Goal: Information Seeking & Learning: Learn about a topic

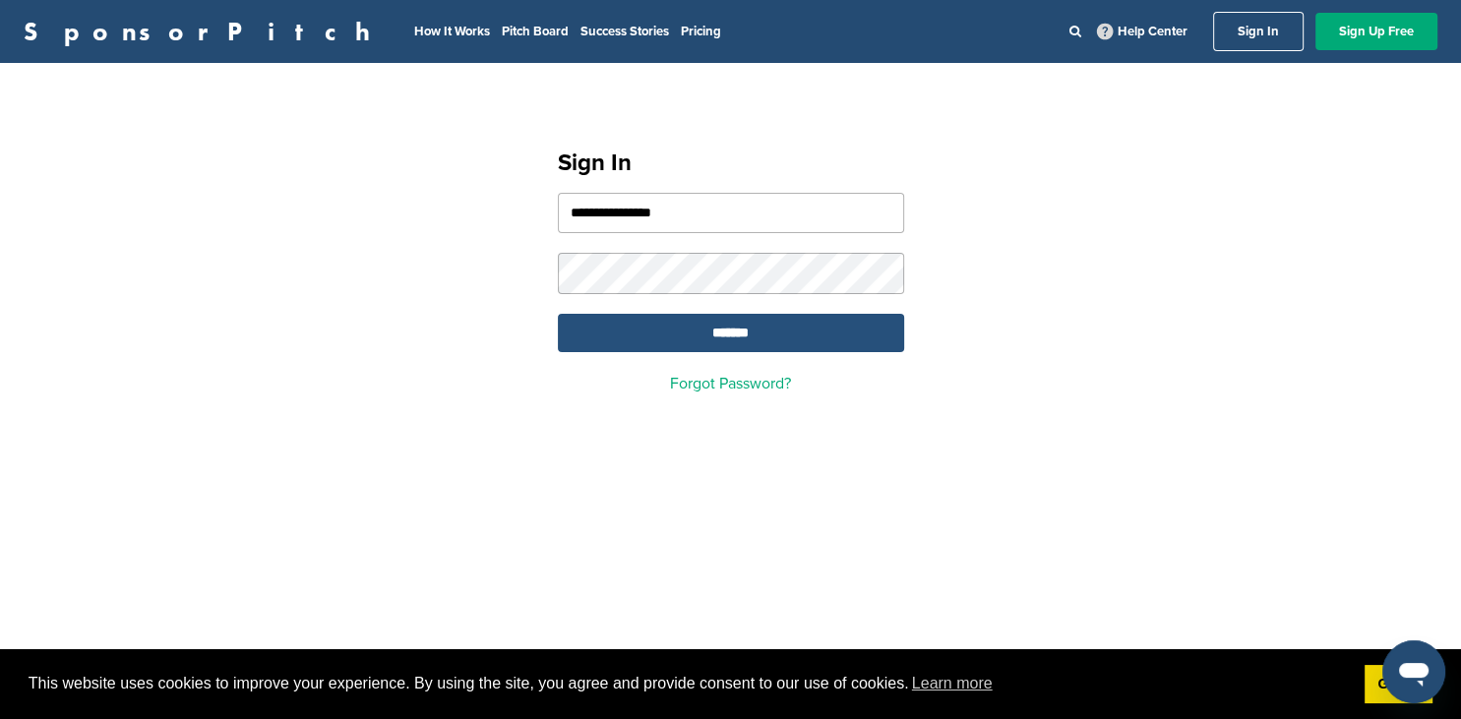
click at [778, 334] on input "*******" at bounding box center [731, 333] width 346 height 38
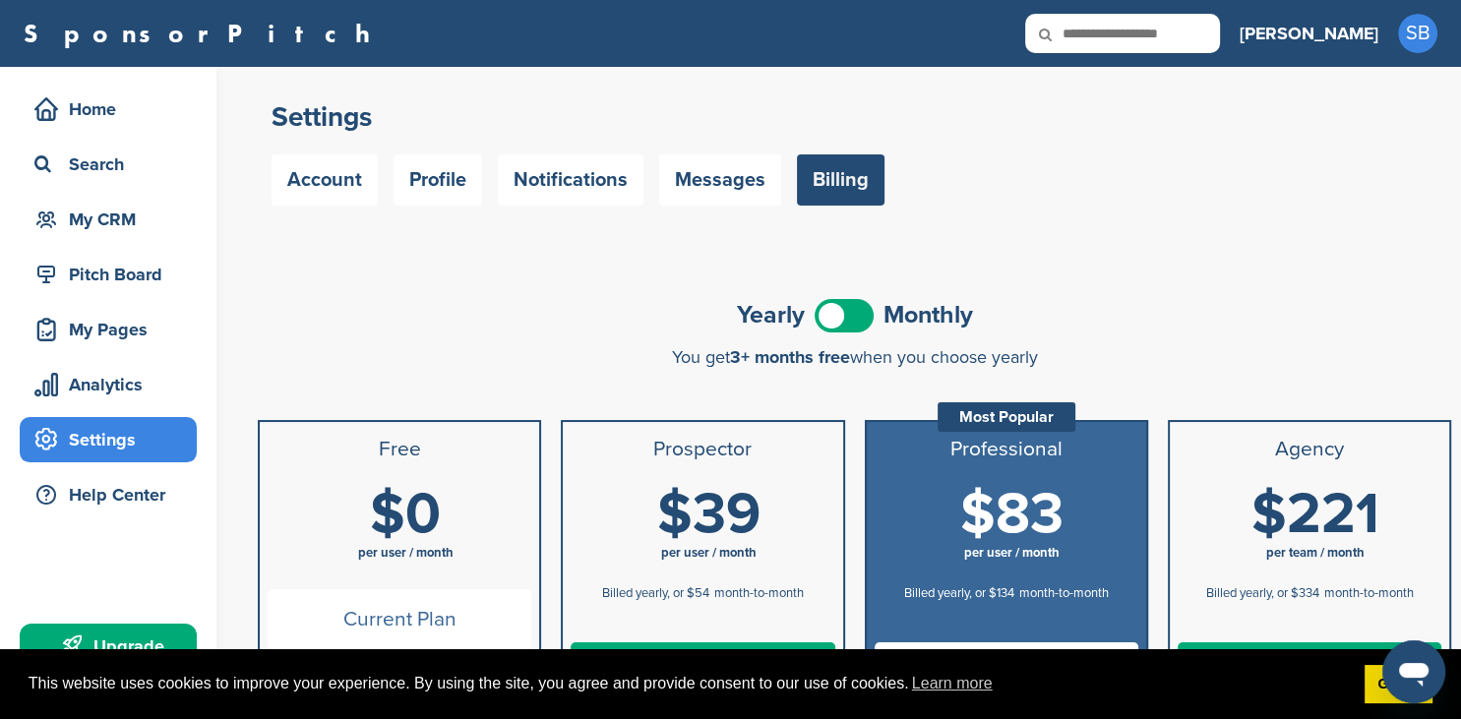
click at [853, 309] on span at bounding box center [843, 315] width 59 height 33
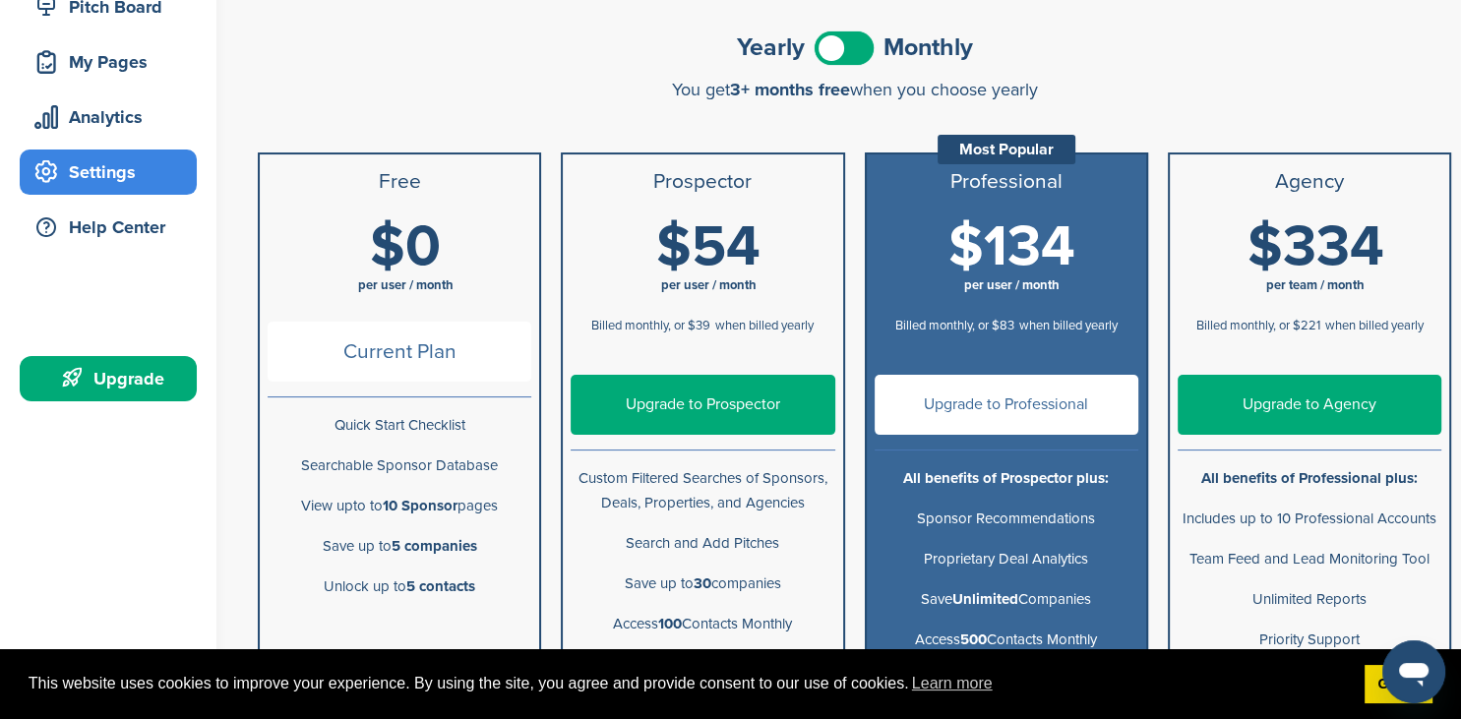
scroll to position [266, 0]
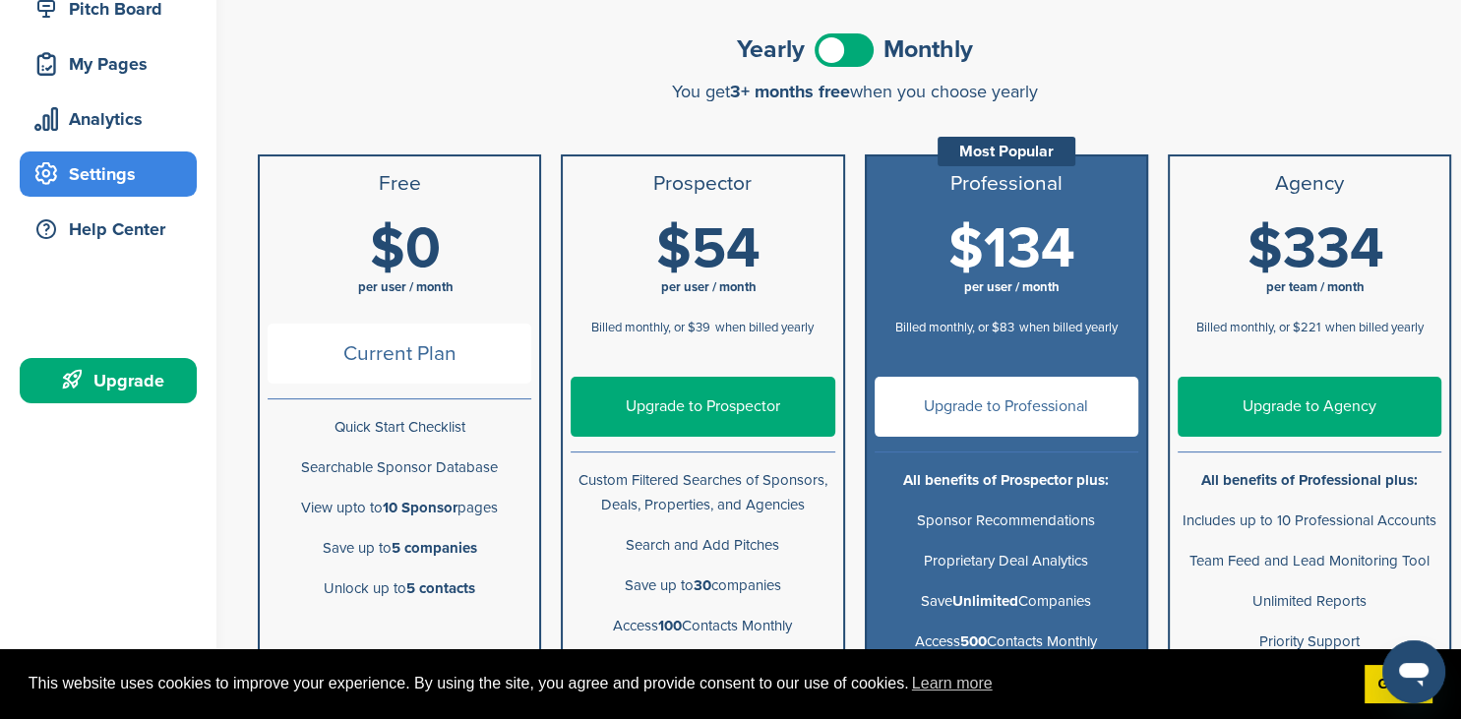
click at [1139, 604] on li "Save Unlimited Companies" at bounding box center [1006, 601] width 279 height 40
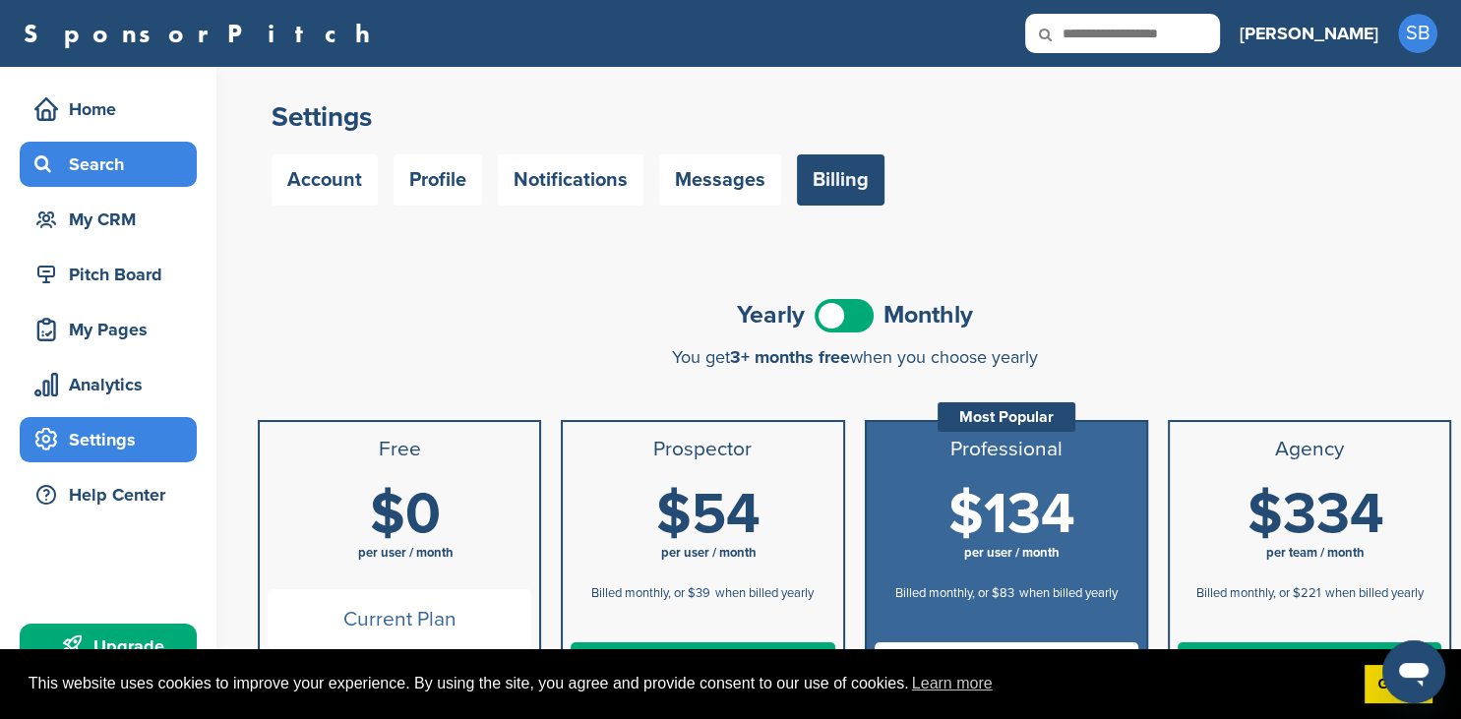
click at [119, 171] on div "Search" at bounding box center [113, 164] width 167 height 35
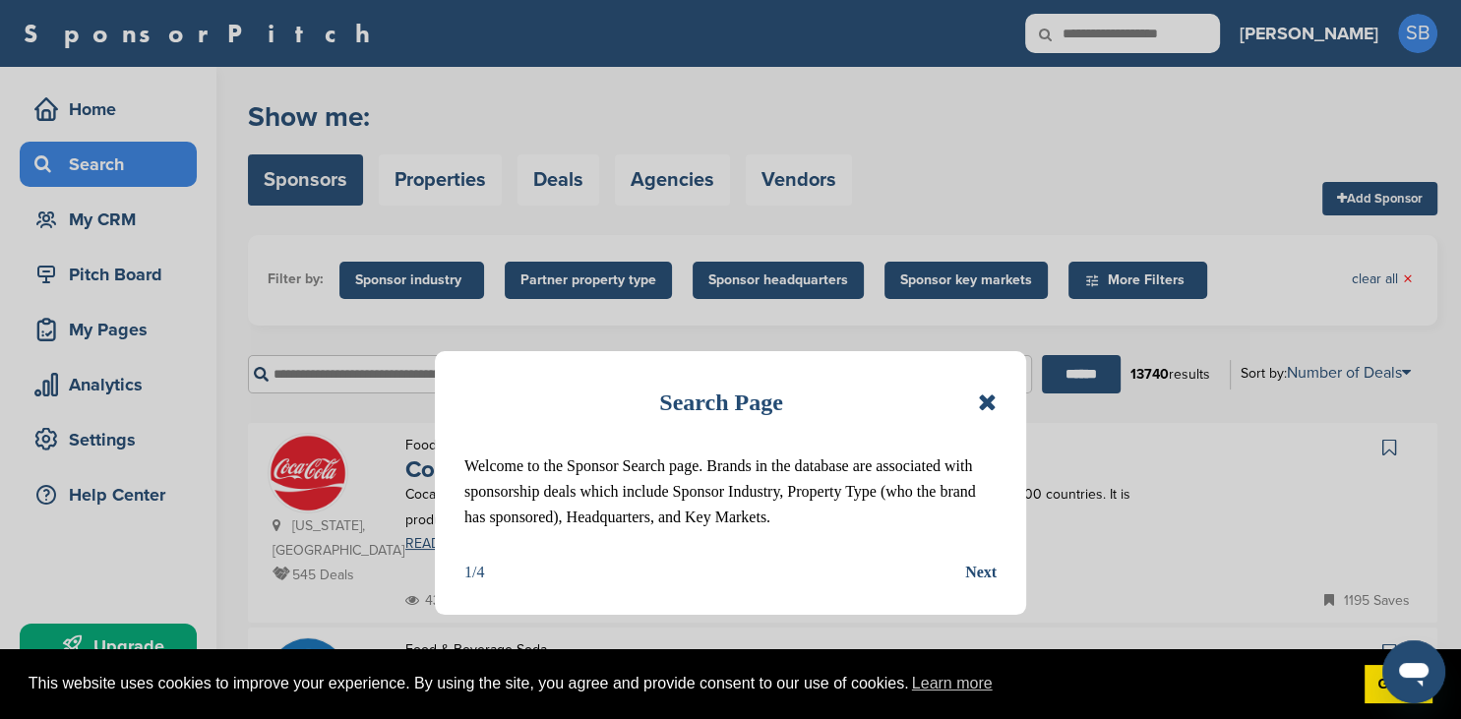
click at [991, 401] on icon at bounding box center [987, 403] width 19 height 24
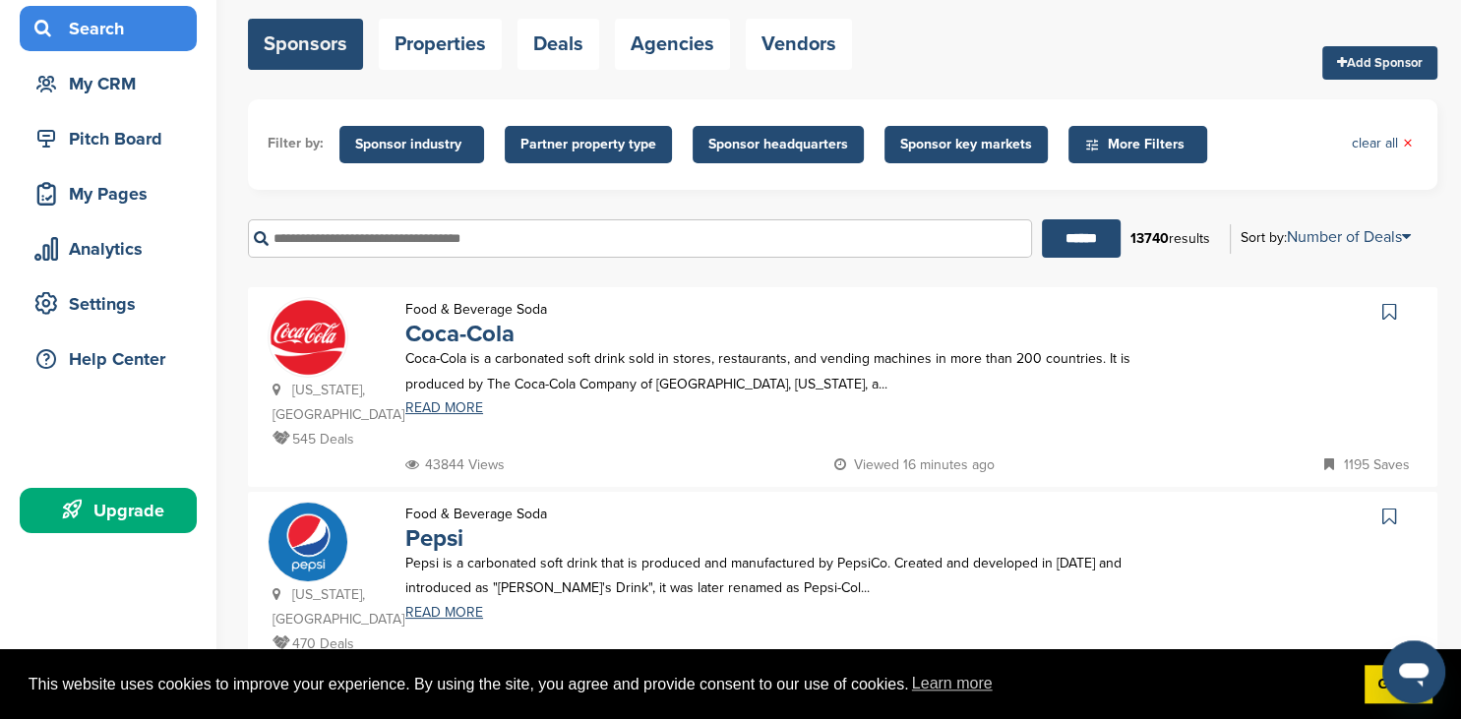
scroll to position [133, 0]
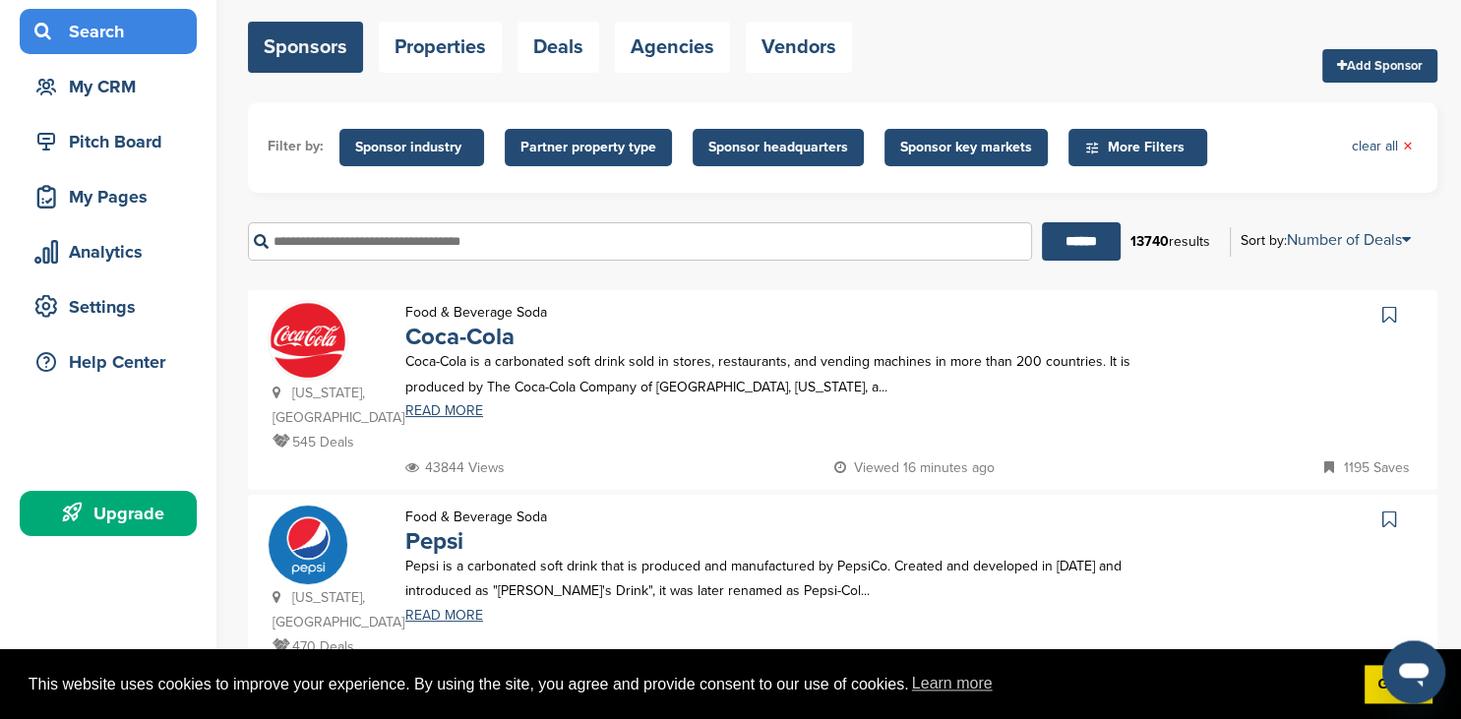
click at [929, 154] on span "Sponsor key markets" at bounding box center [966, 148] width 132 height 22
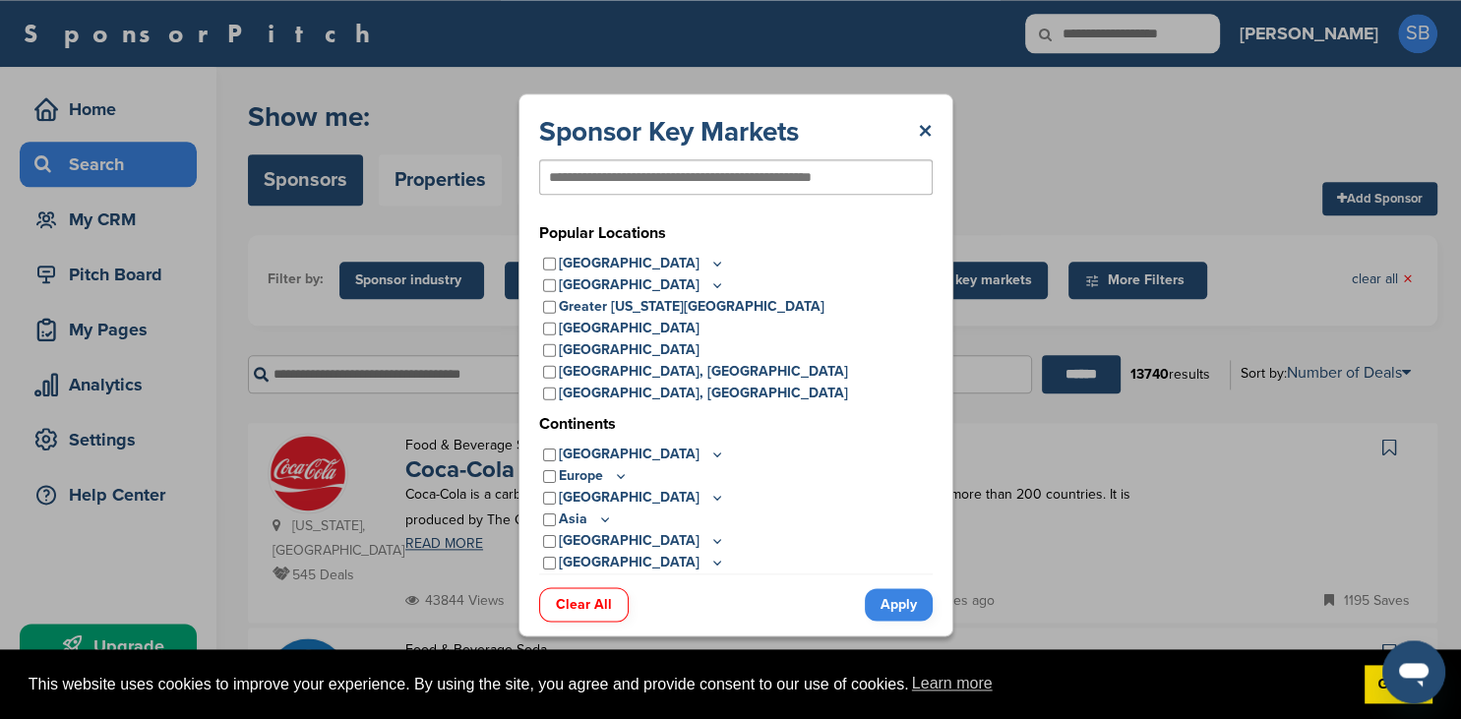
scroll to position [0, 0]
click at [557, 262] on div "United States" at bounding box center [735, 264] width 393 height 22
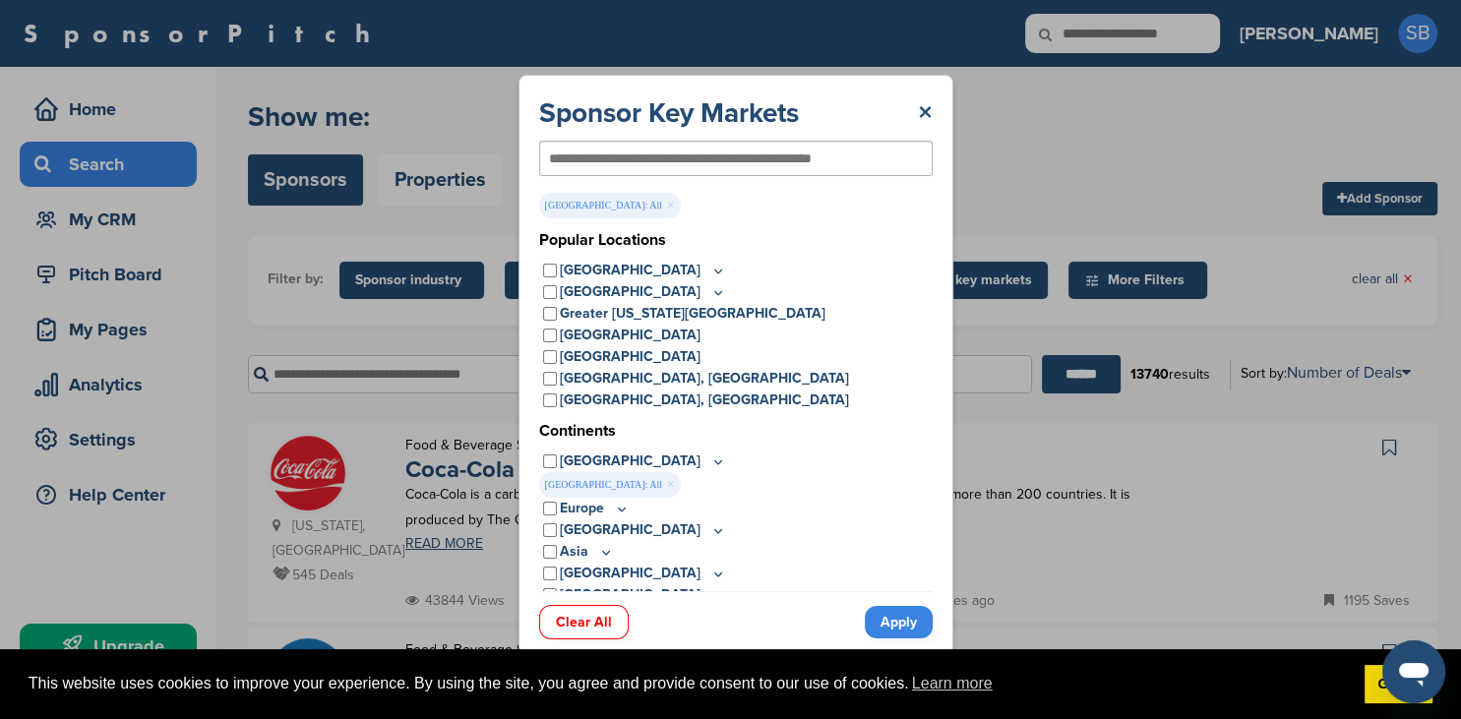
click at [896, 613] on link "Apply" at bounding box center [899, 622] width 68 height 32
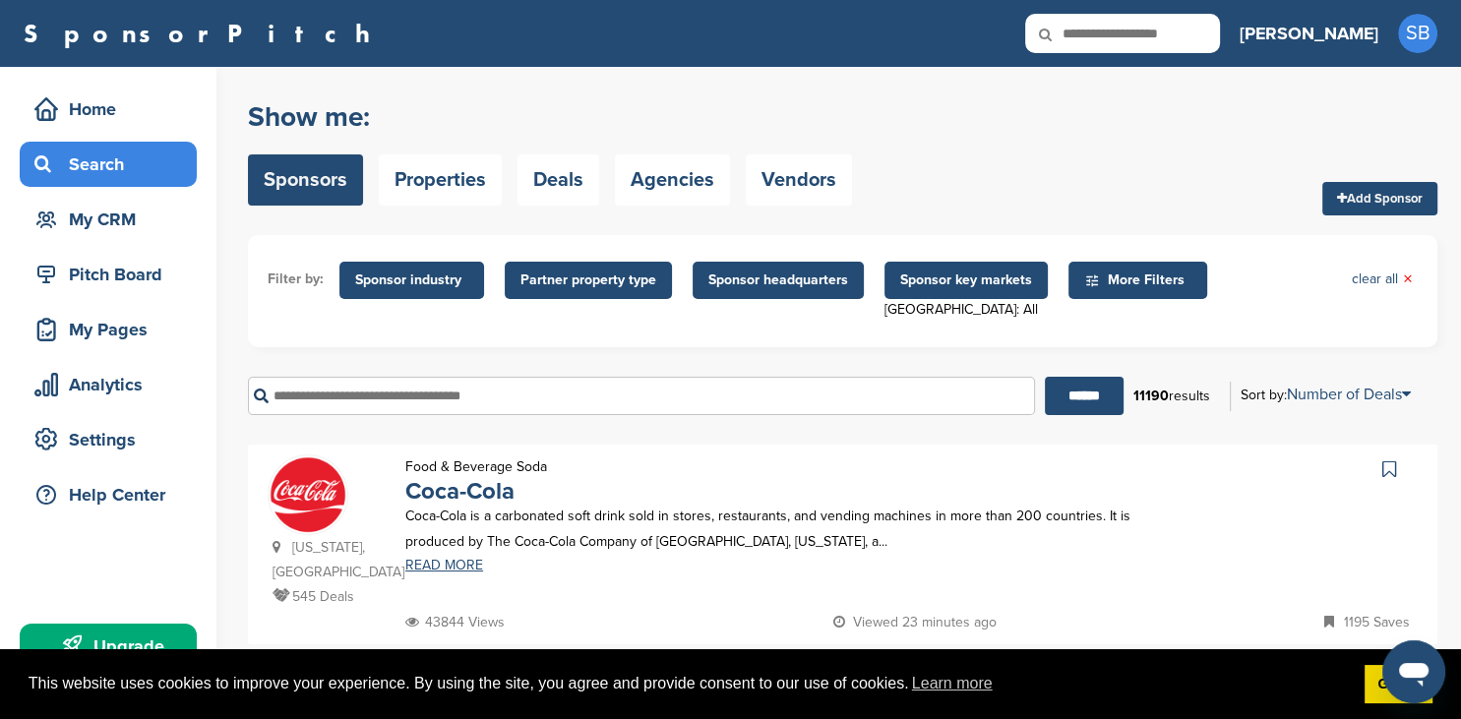
click at [438, 293] on span "Sponsor industry" at bounding box center [411, 280] width 145 height 37
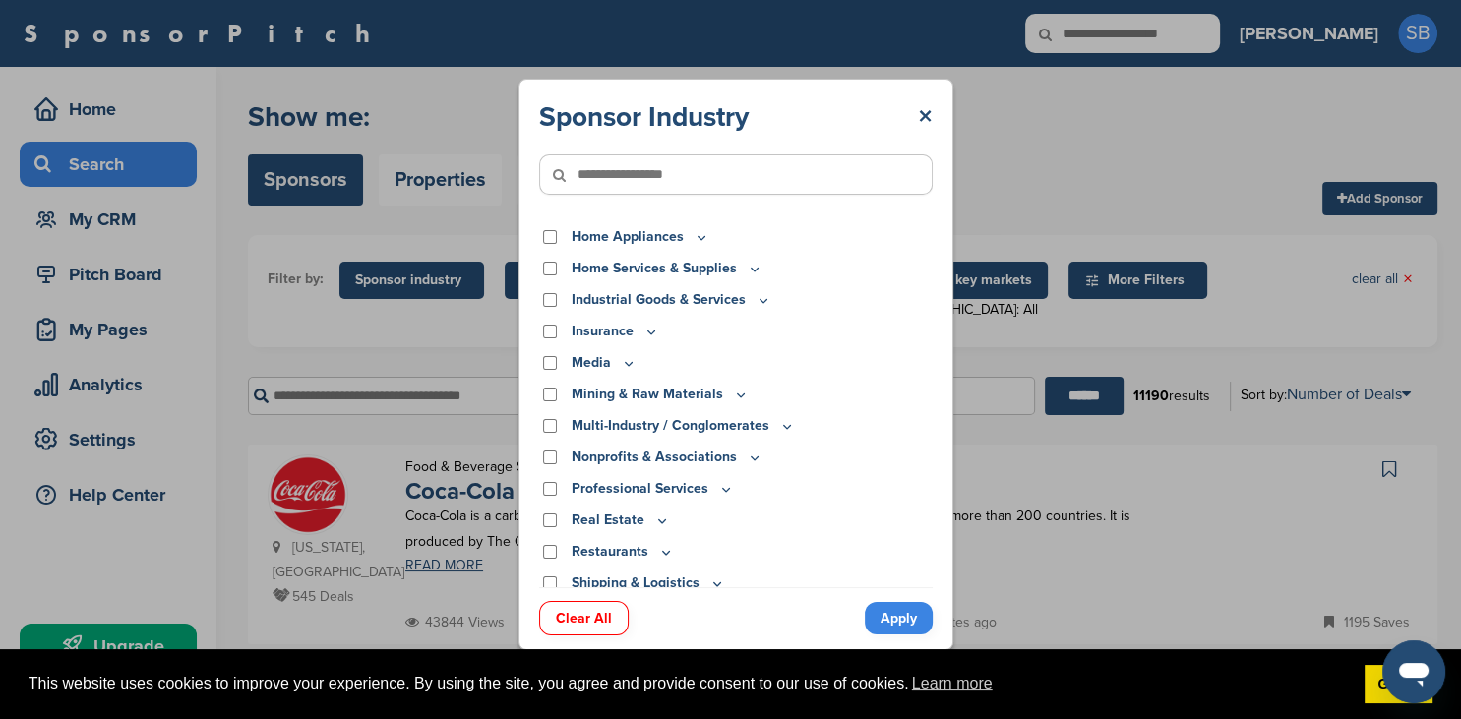
scroll to position [413, 0]
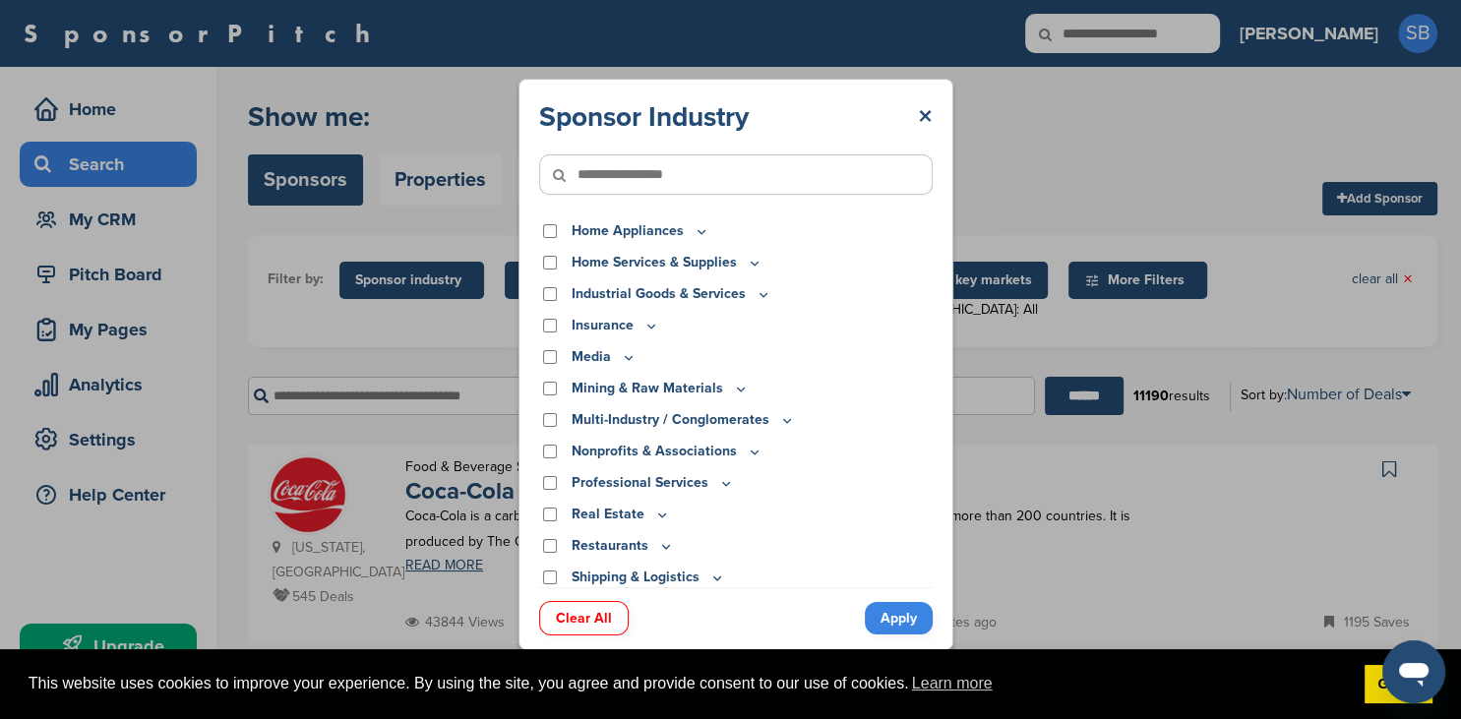
click at [721, 155] on input"] "text" at bounding box center [735, 174] width 393 height 40
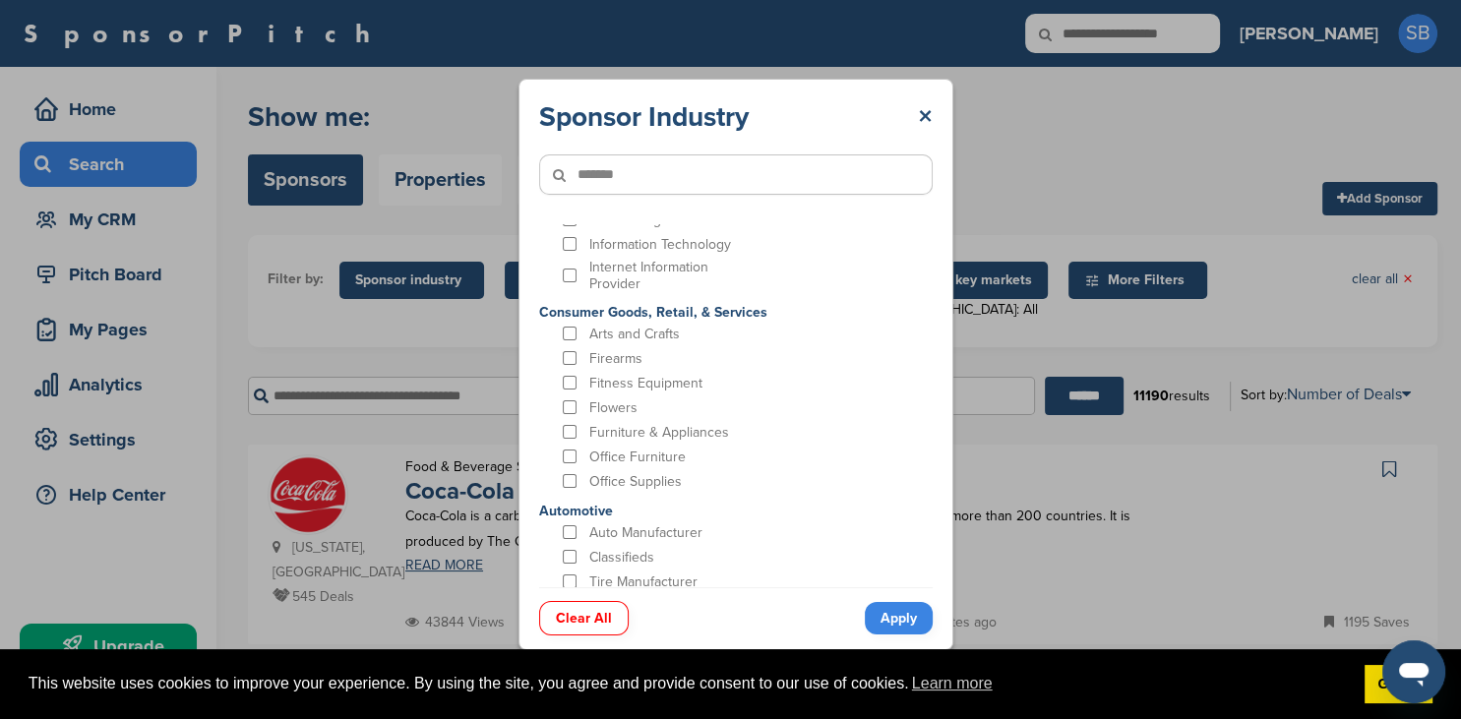
scroll to position [0, 0]
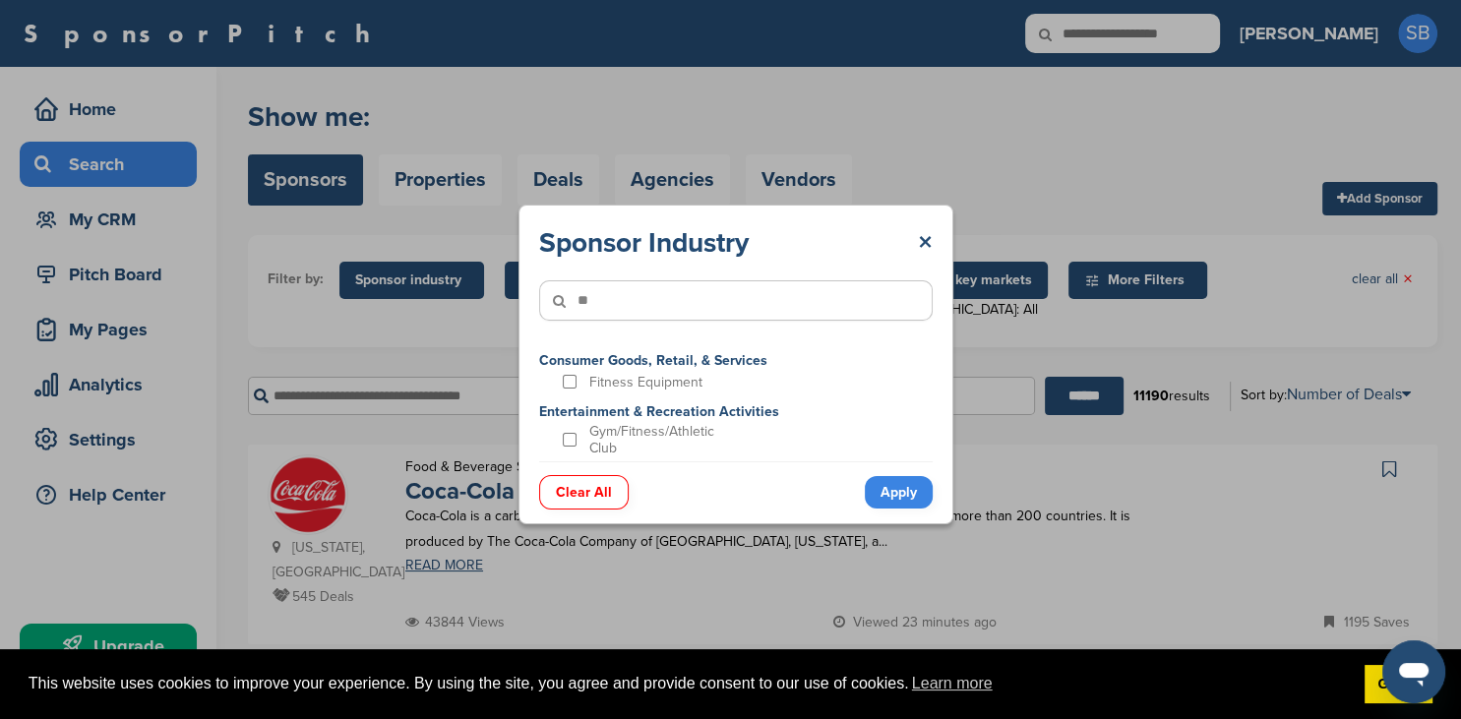
type input"] "*"
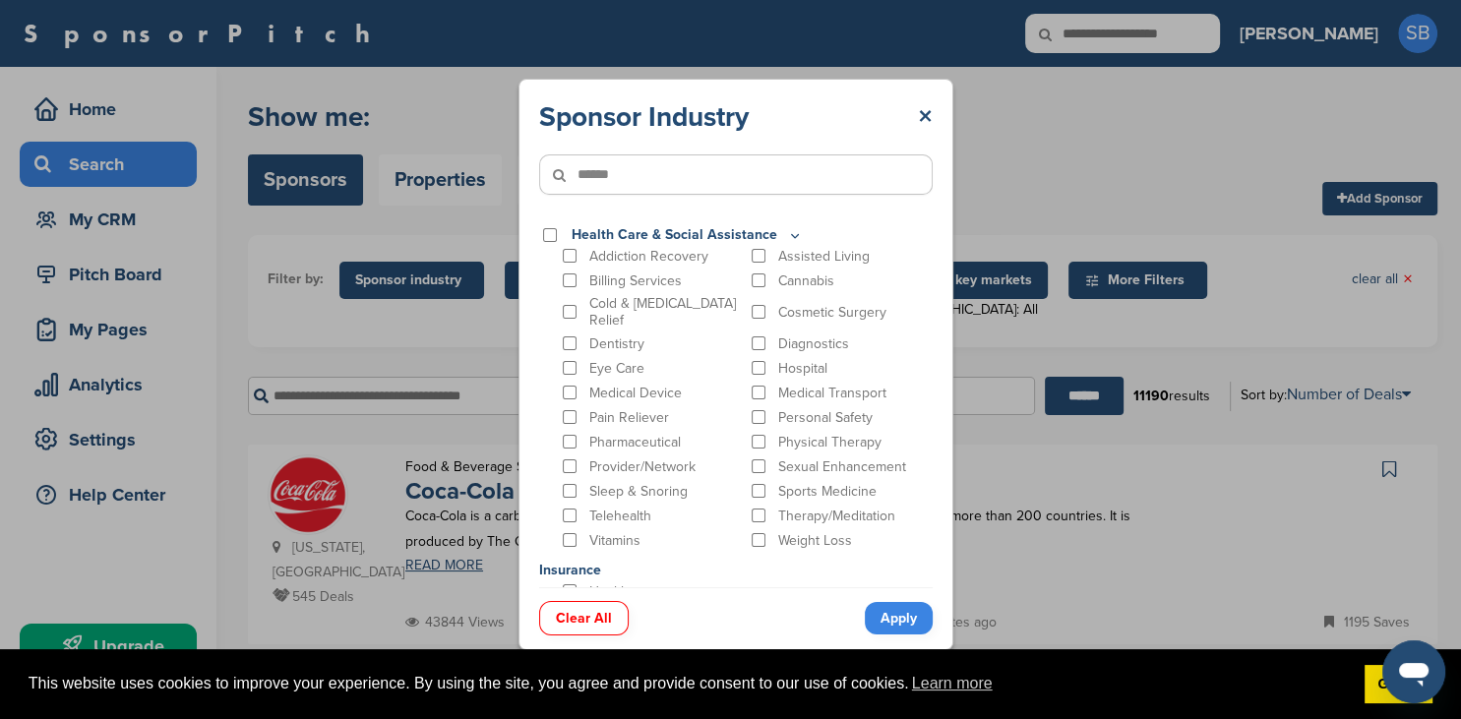
type input"] "******"
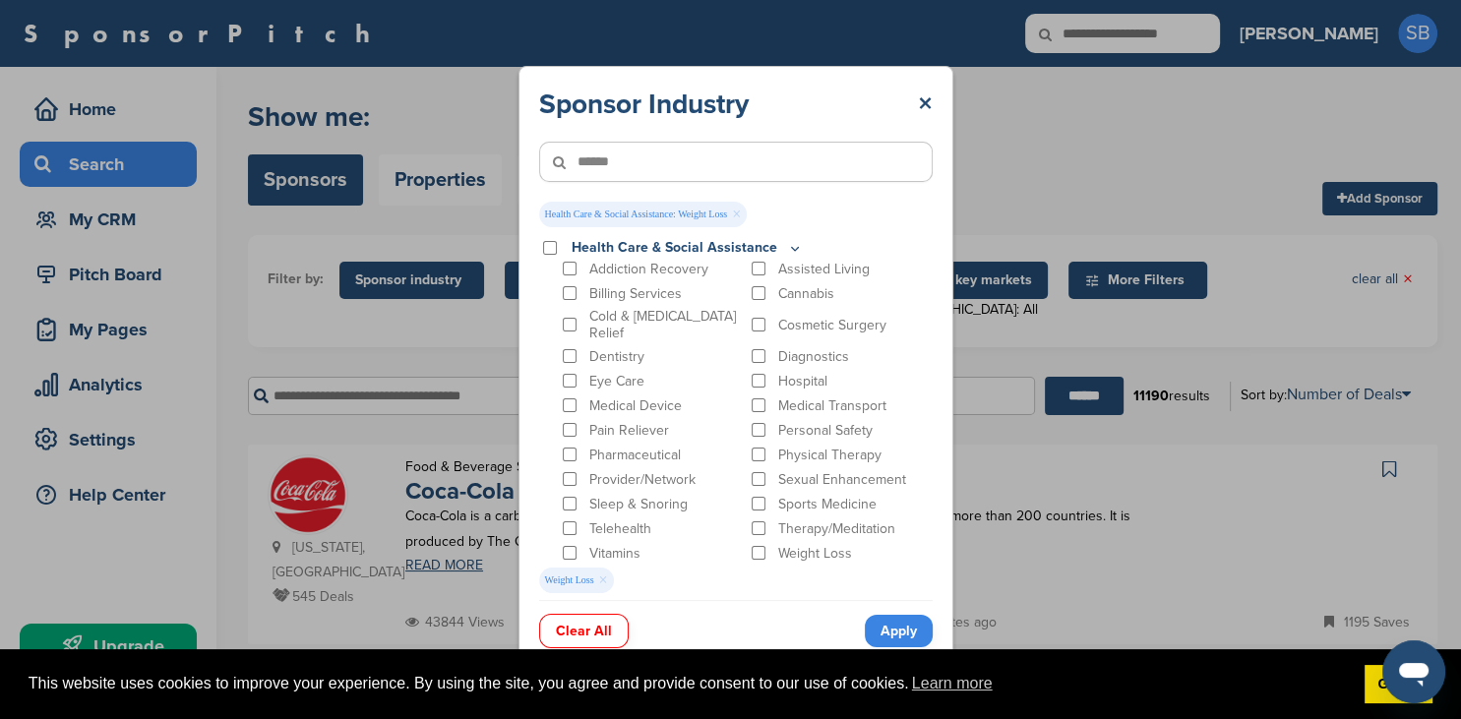
click at [886, 642] on link "Apply" at bounding box center [899, 631] width 68 height 32
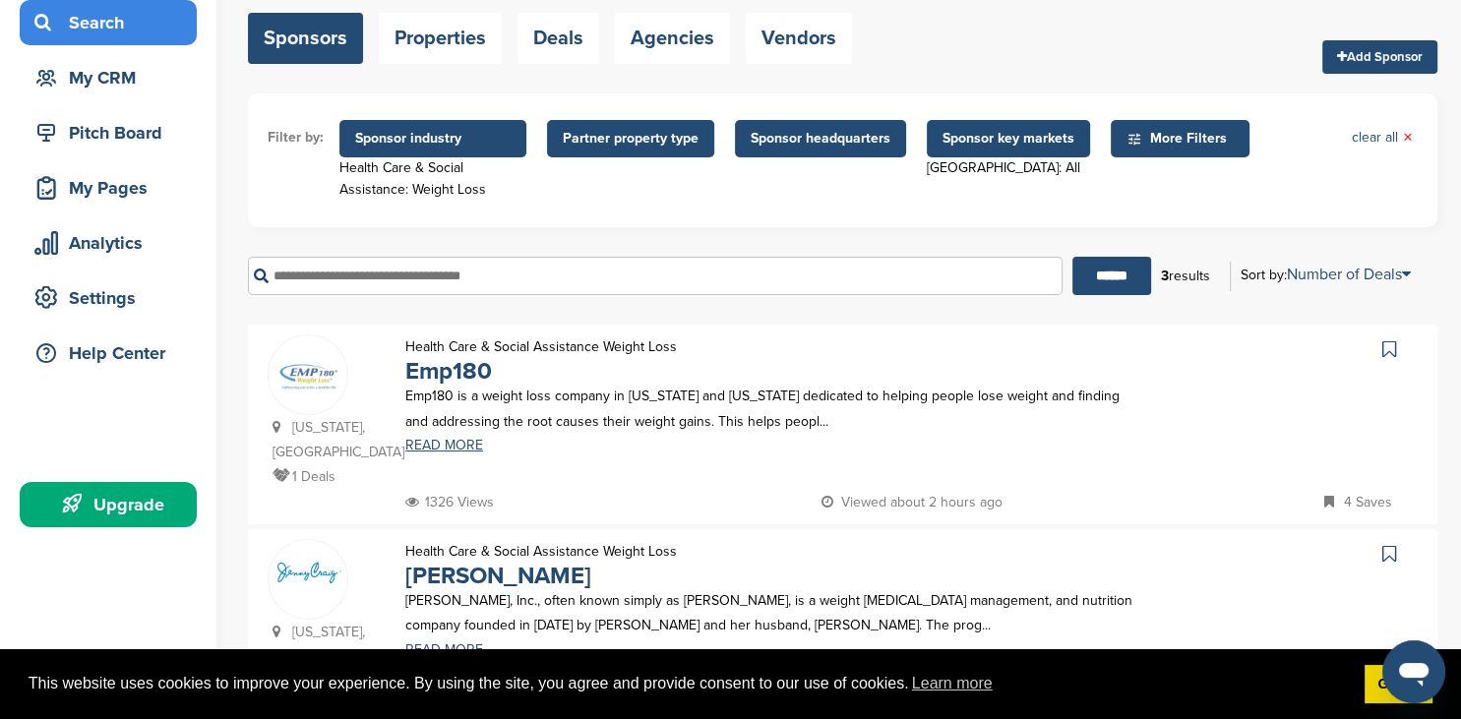
scroll to position [56, 0]
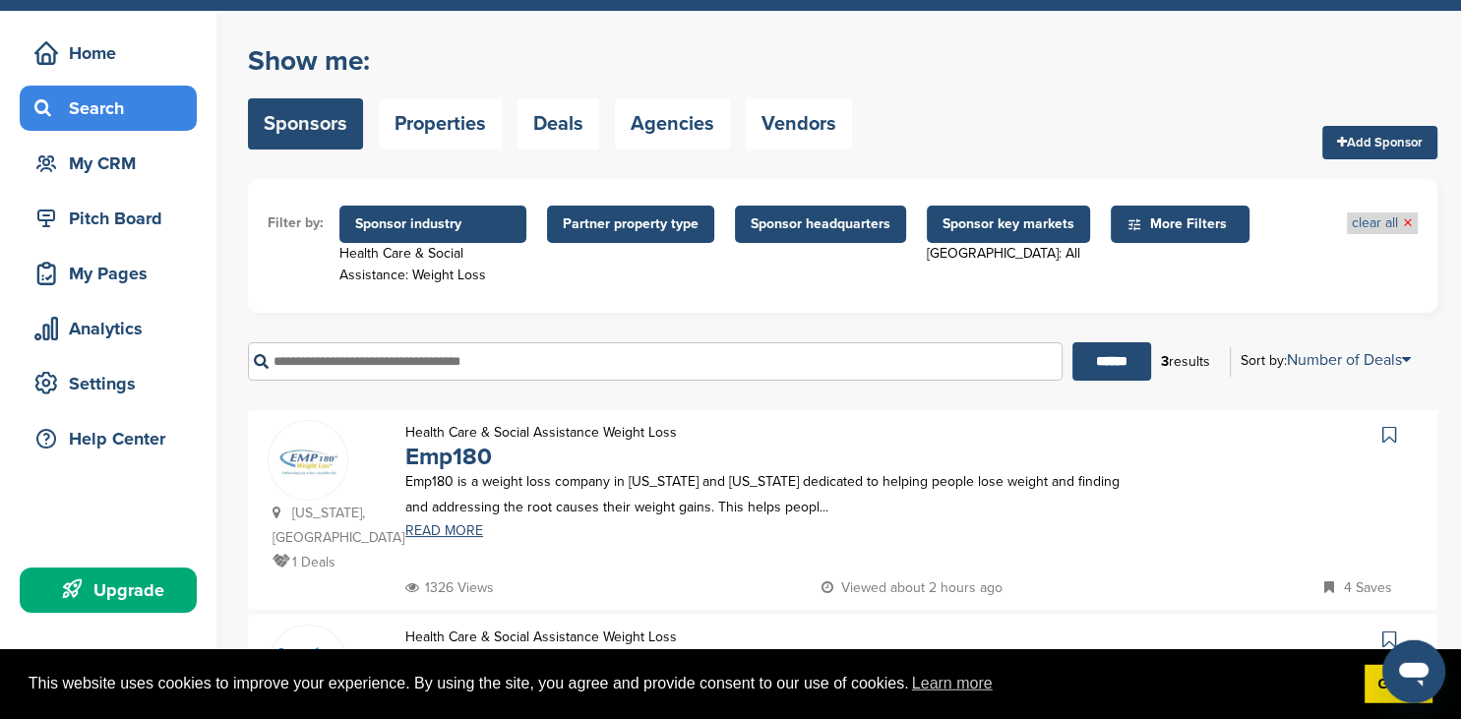
click at [1392, 224] on link "clear all ×" at bounding box center [1382, 223] width 61 height 22
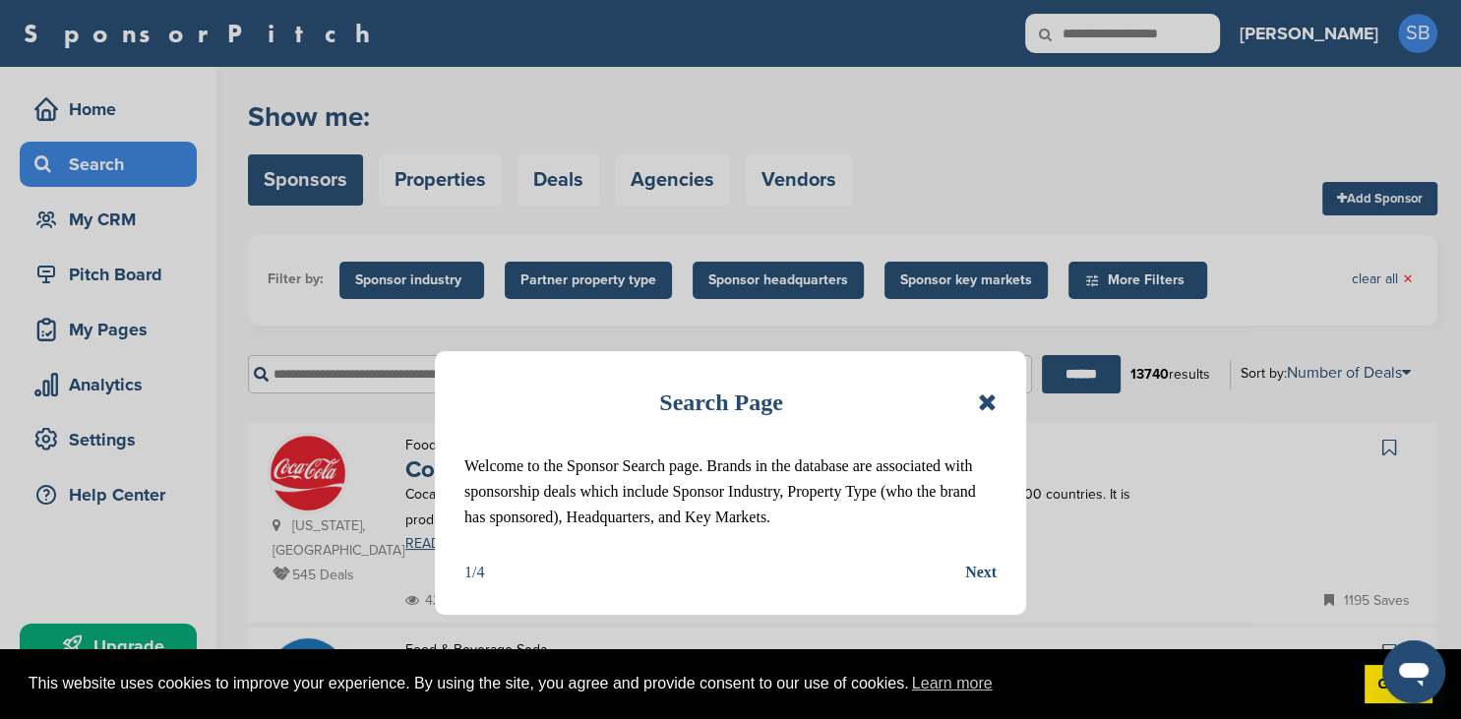
click at [987, 405] on icon at bounding box center [987, 403] width 19 height 24
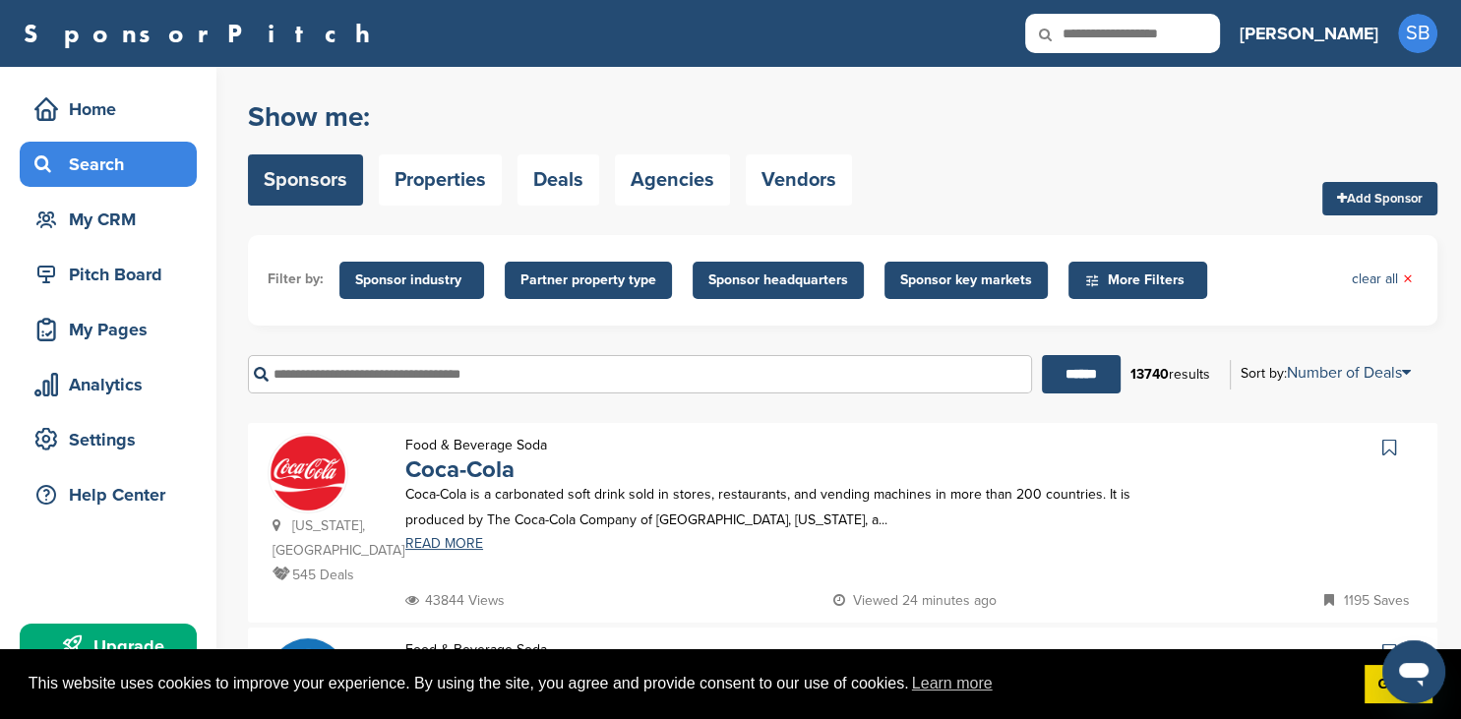
click at [965, 278] on span "Sponsor key markets" at bounding box center [966, 281] width 132 height 22
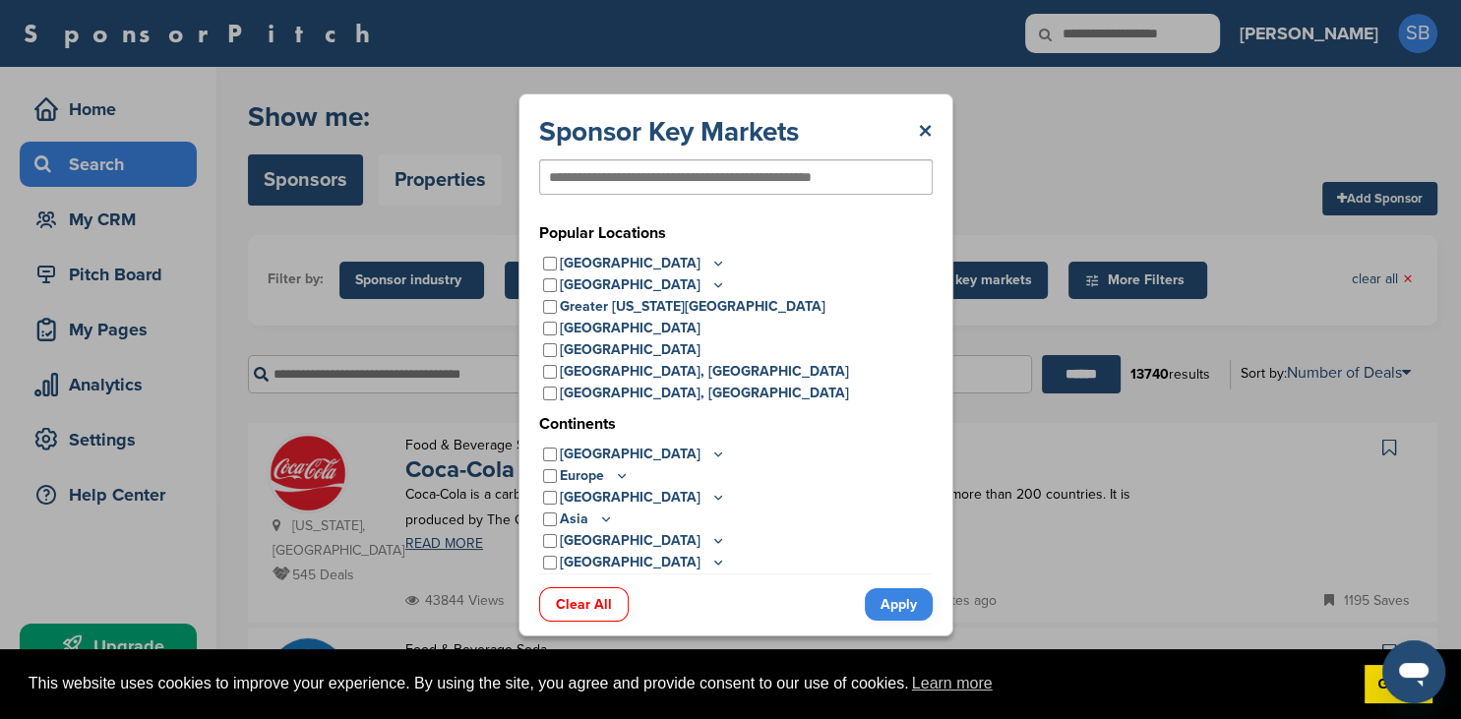
click at [576, 260] on p "United States" at bounding box center [643, 264] width 166 height 22
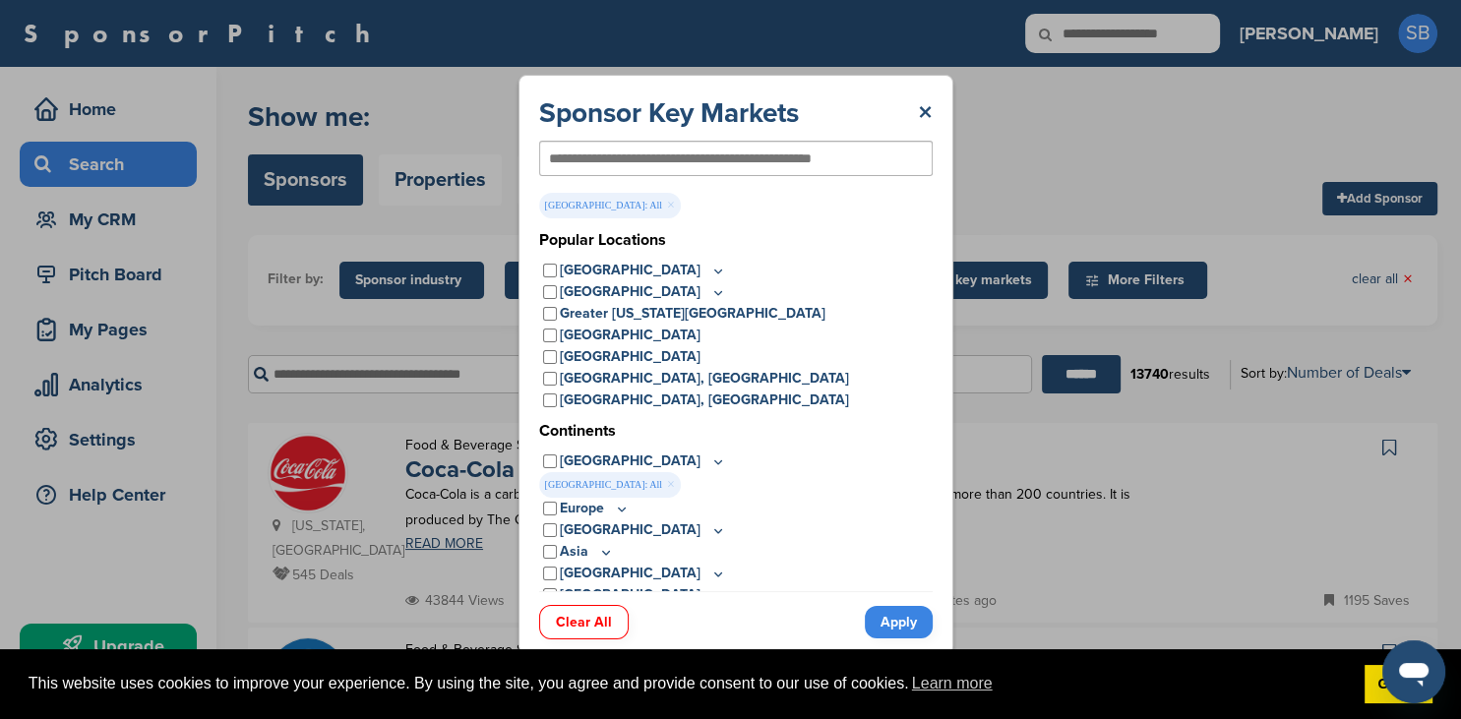
click at [895, 618] on link "Apply" at bounding box center [899, 622] width 68 height 32
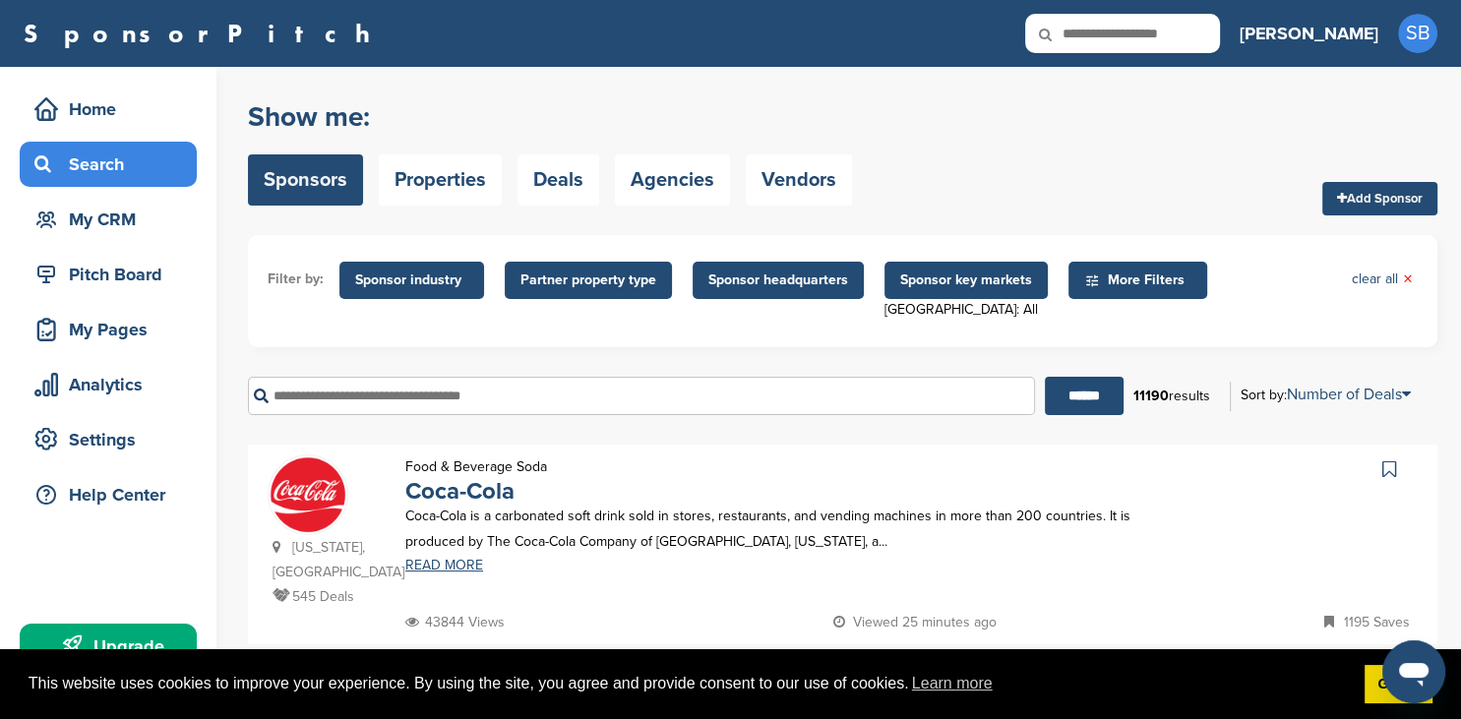
click at [441, 288] on span "Sponsor industry" at bounding box center [411, 281] width 113 height 22
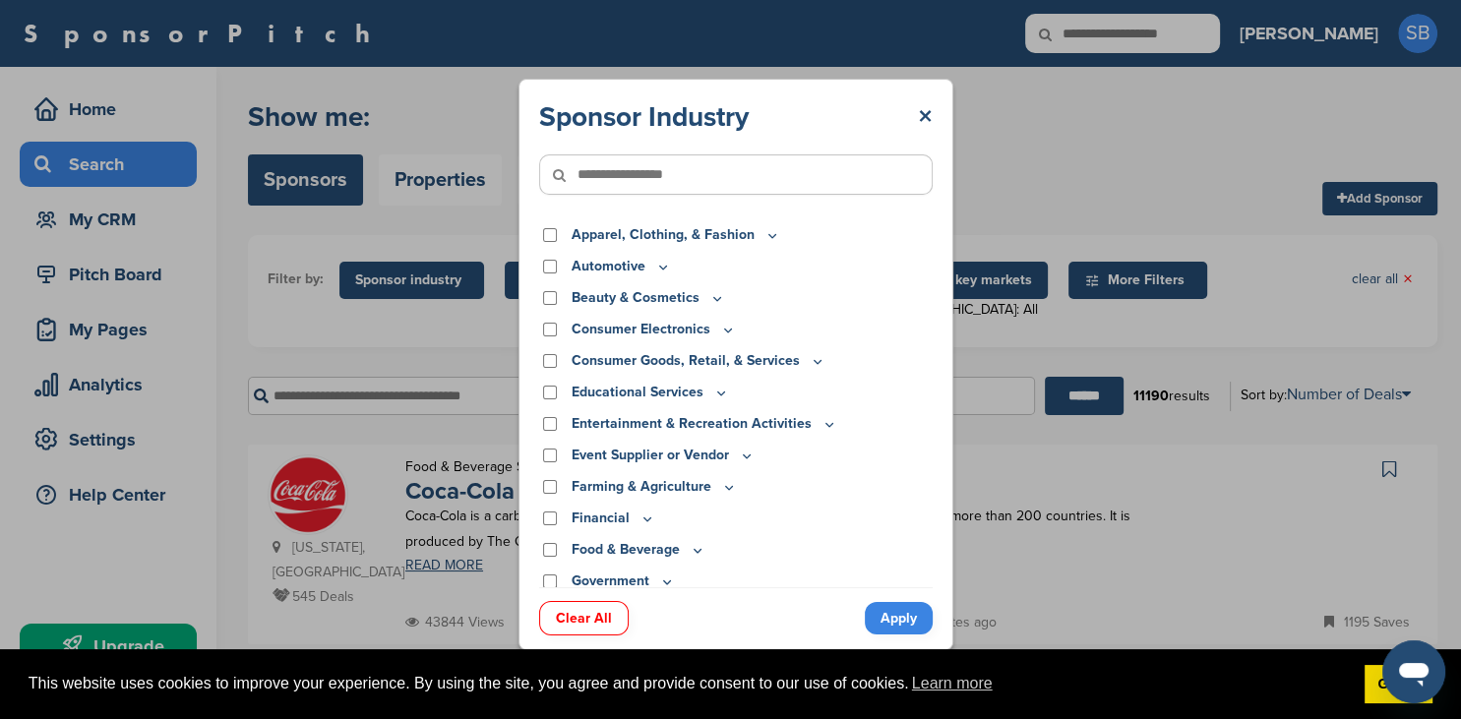
click at [705, 295] on p "Beauty & Cosmetics" at bounding box center [648, 298] width 153 height 22
click at [714, 298] on icon at bounding box center [717, 298] width 16 height 17
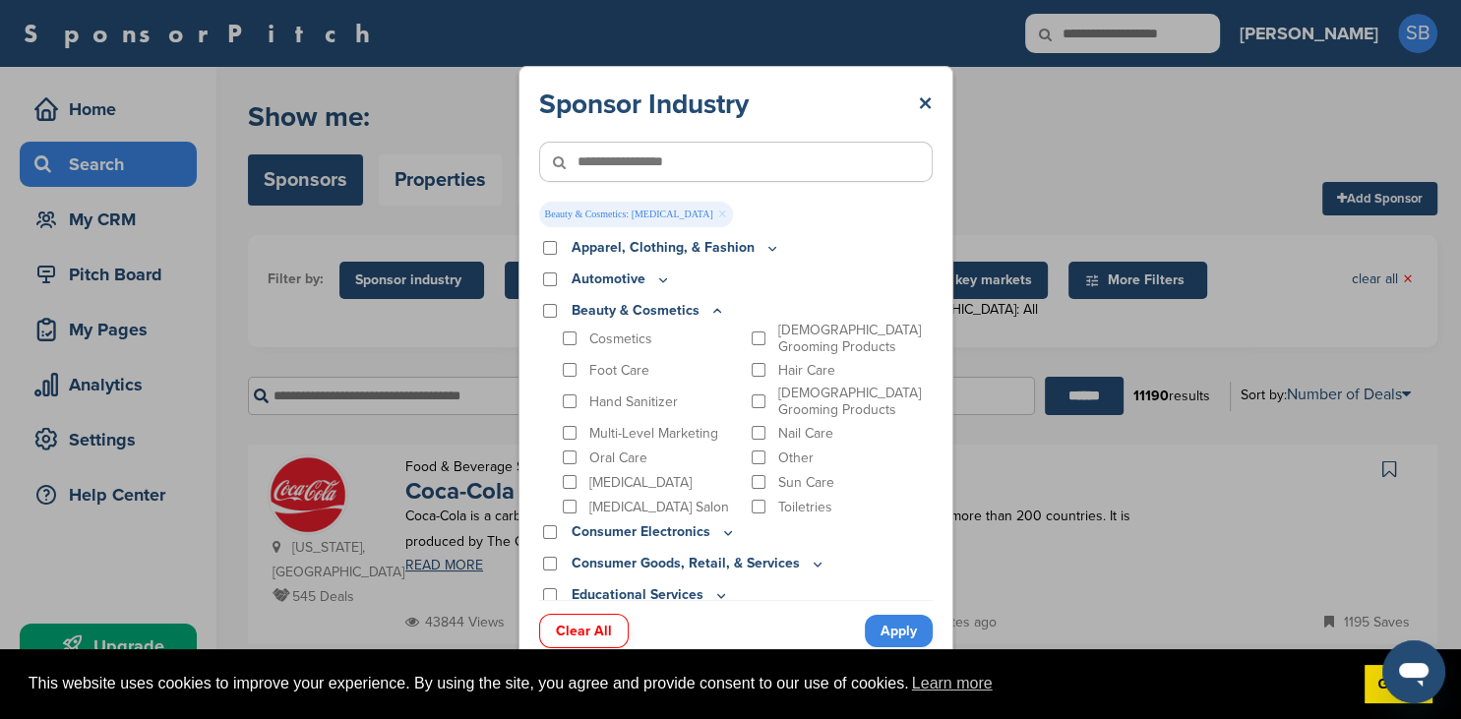
click at [875, 629] on link "Apply" at bounding box center [899, 631] width 68 height 32
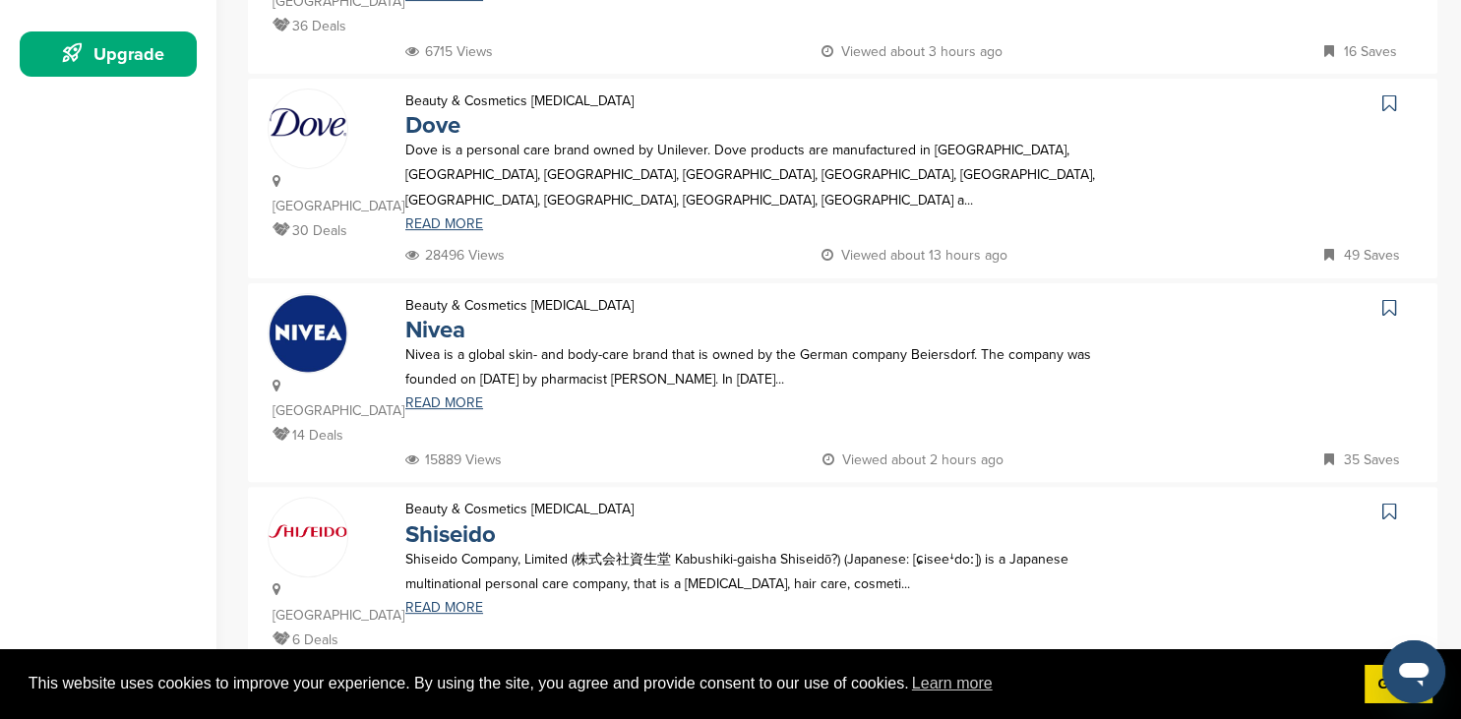
scroll to position [602, 0]
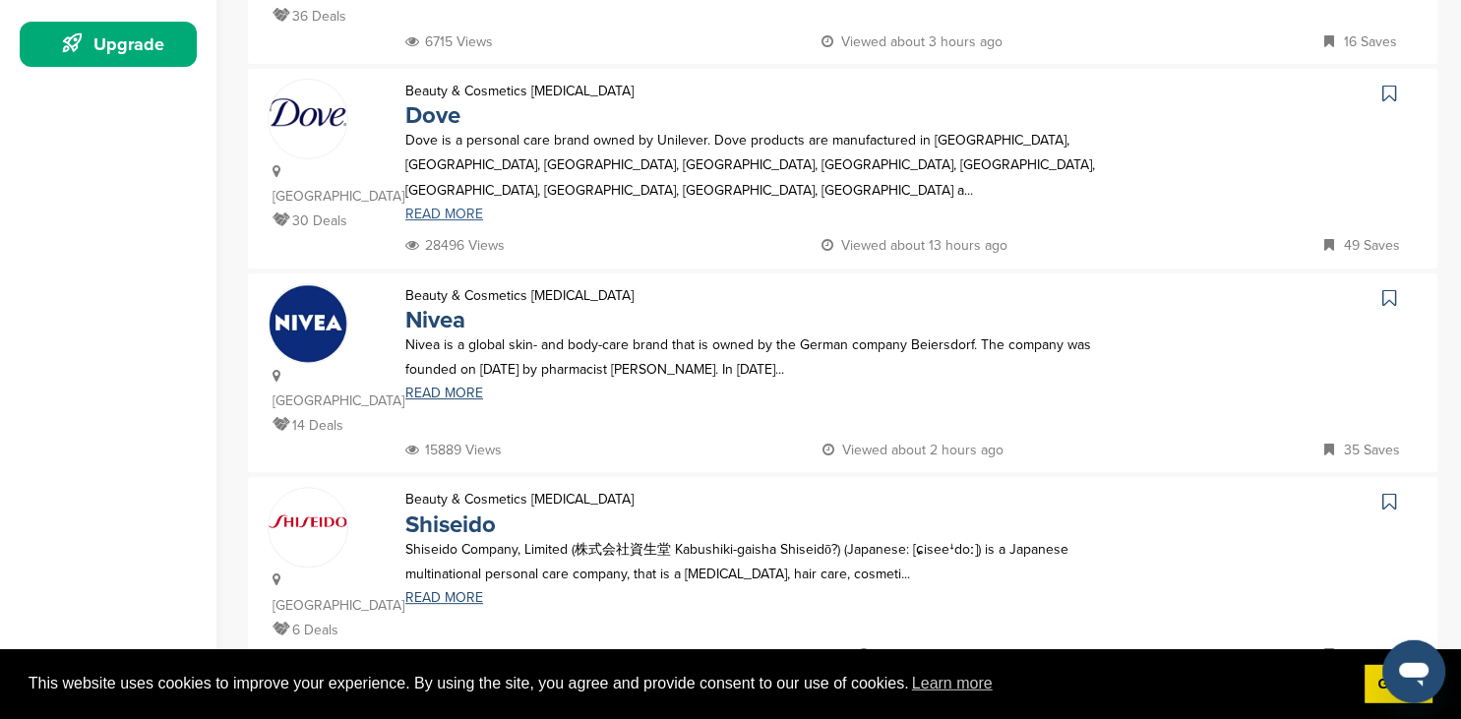
click at [462, 208] on link "READ MORE" at bounding box center [772, 215] width 735 height 14
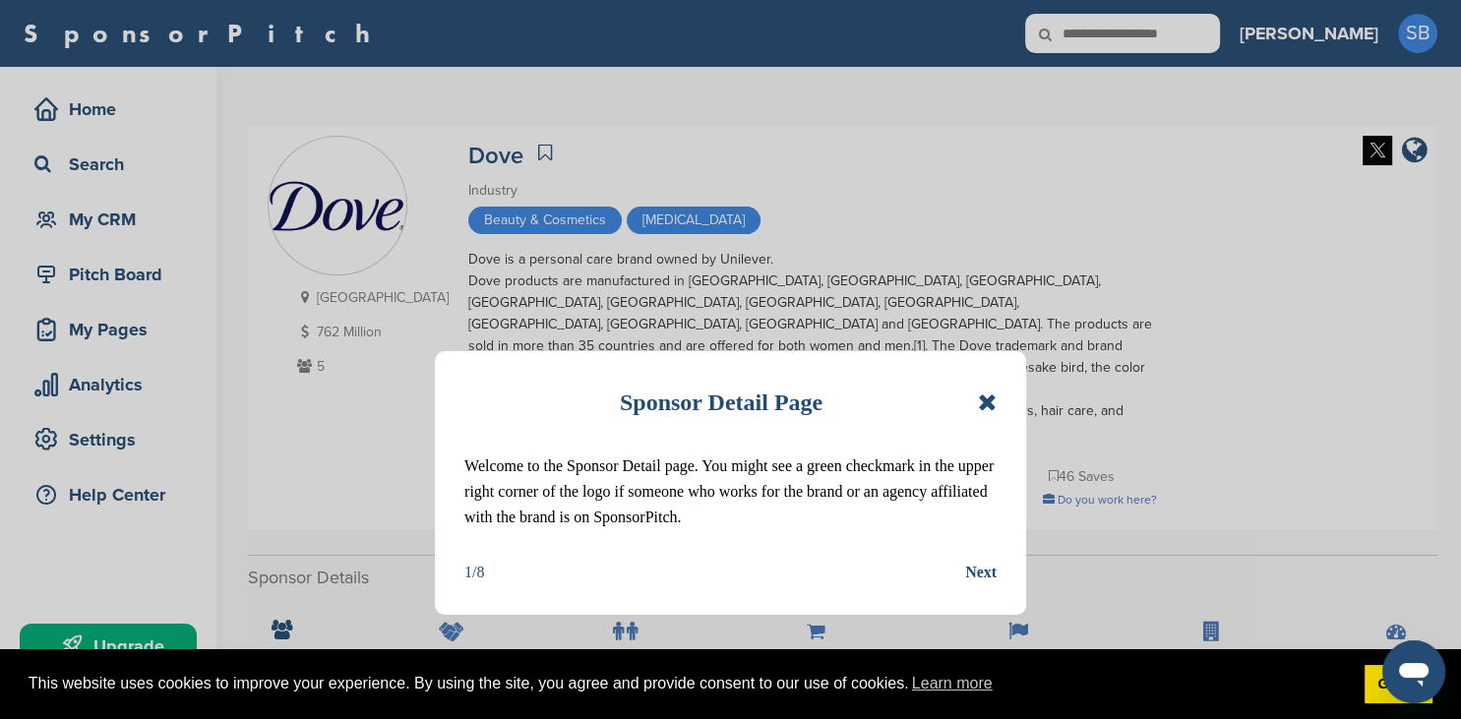
click at [986, 404] on icon at bounding box center [987, 403] width 19 height 24
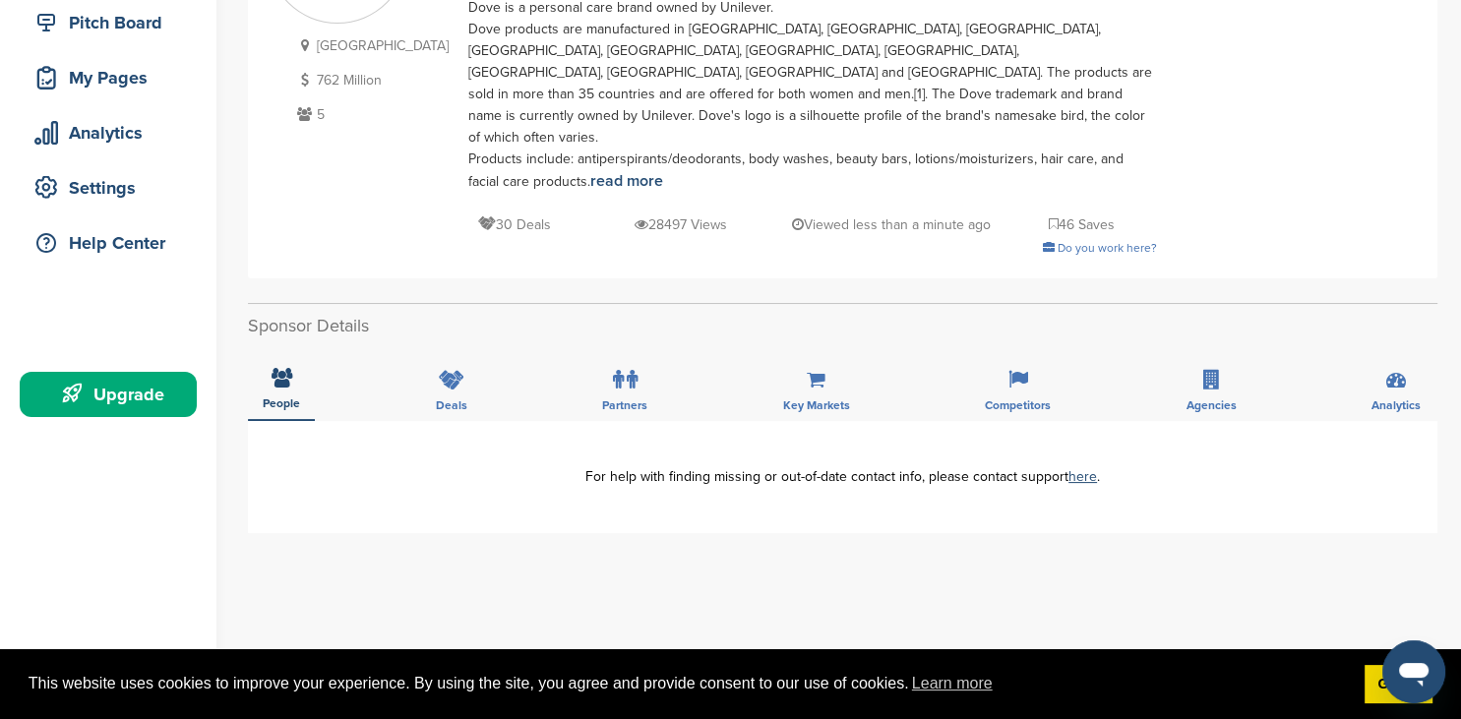
scroll to position [243, 0]
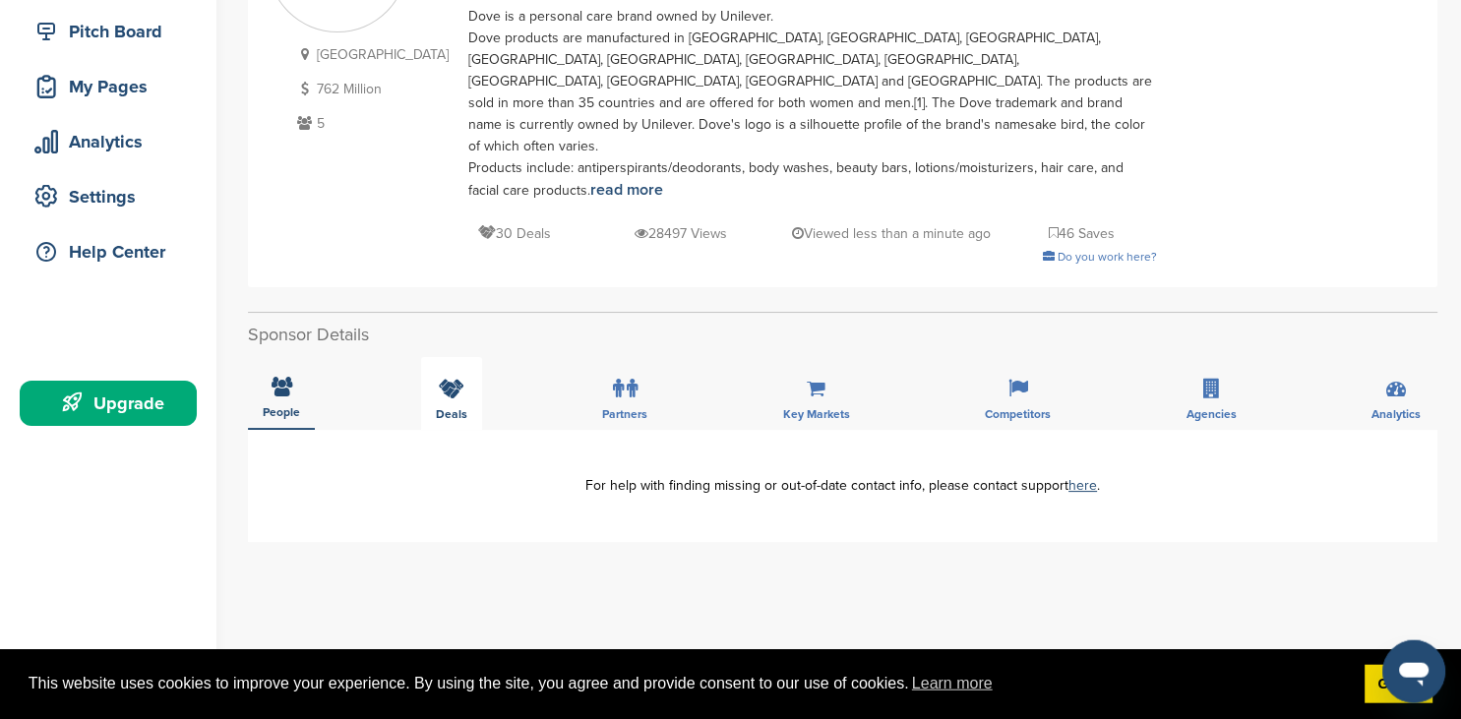
click at [478, 360] on div "Deals" at bounding box center [451, 393] width 61 height 73
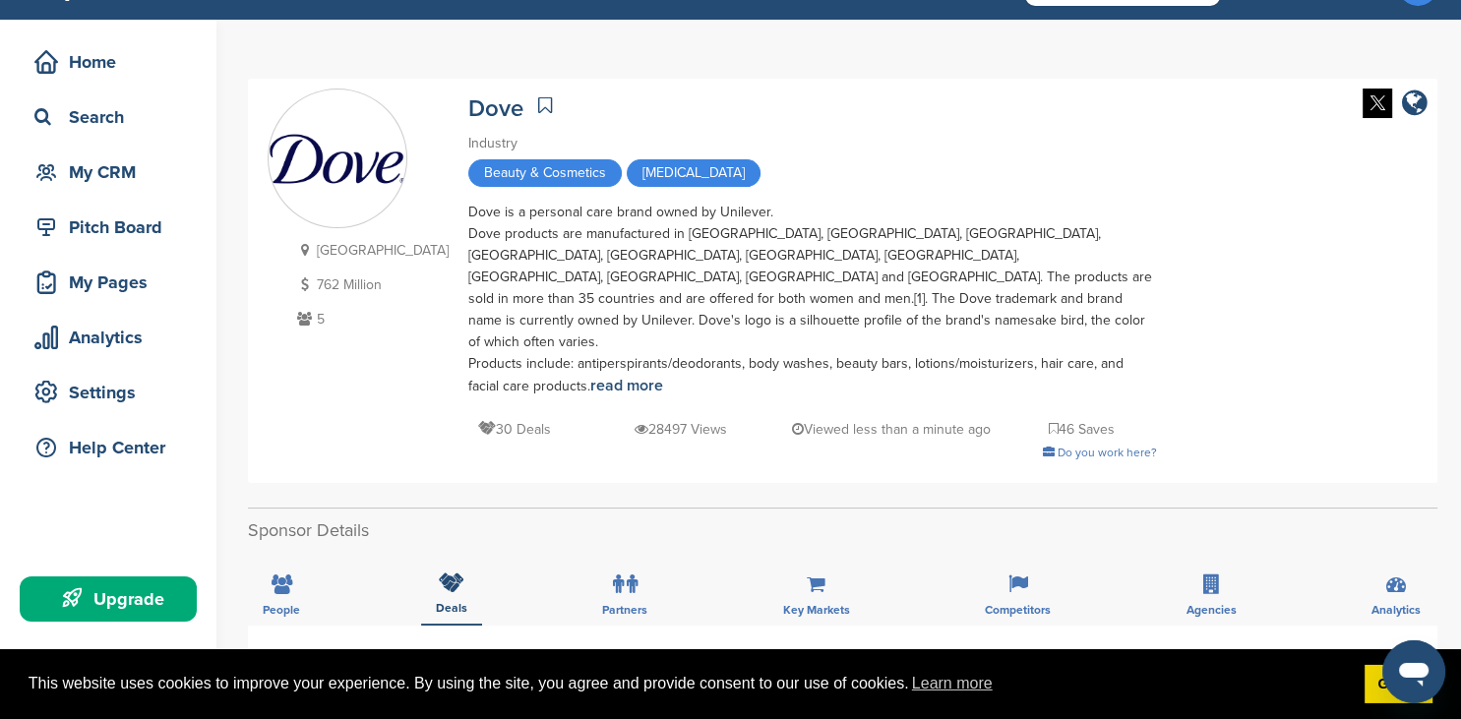
scroll to position [0, 0]
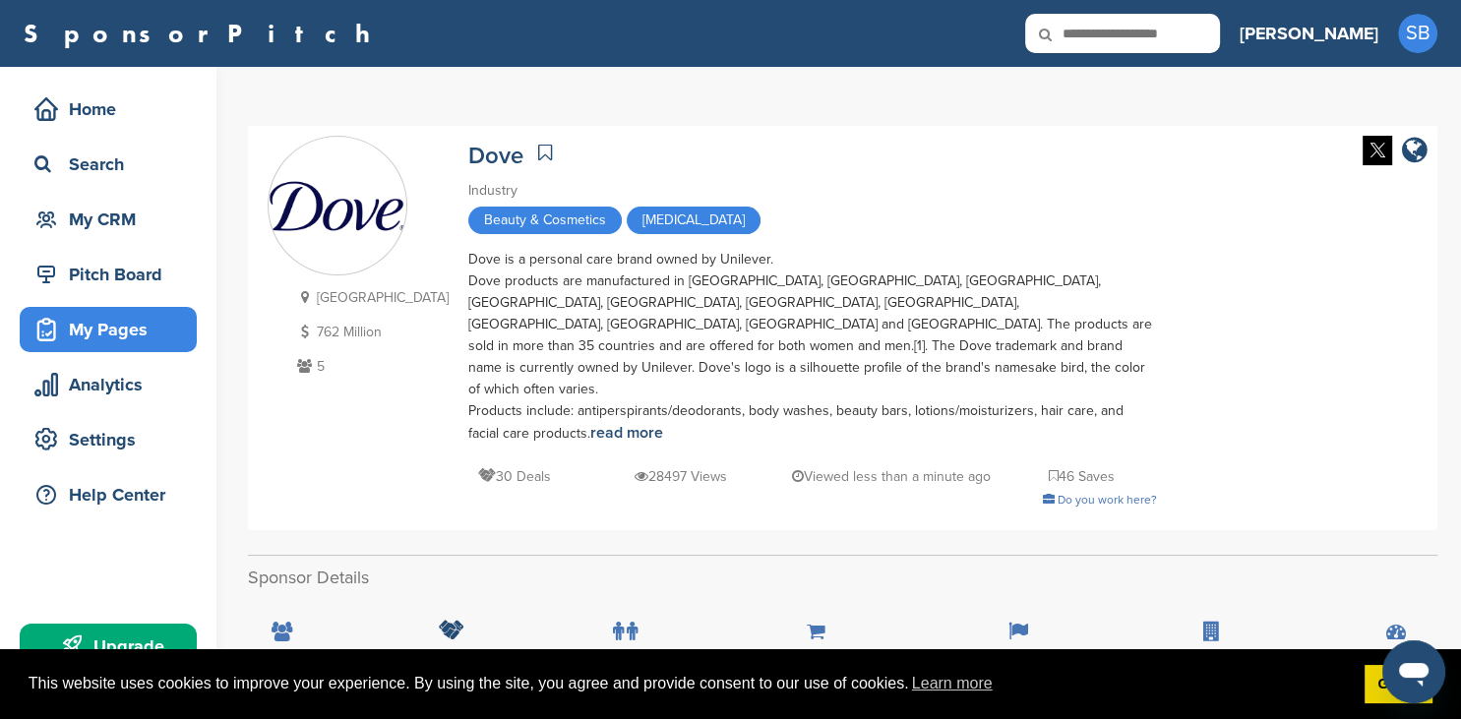
click at [155, 328] on div "My Pages" at bounding box center [113, 329] width 167 height 35
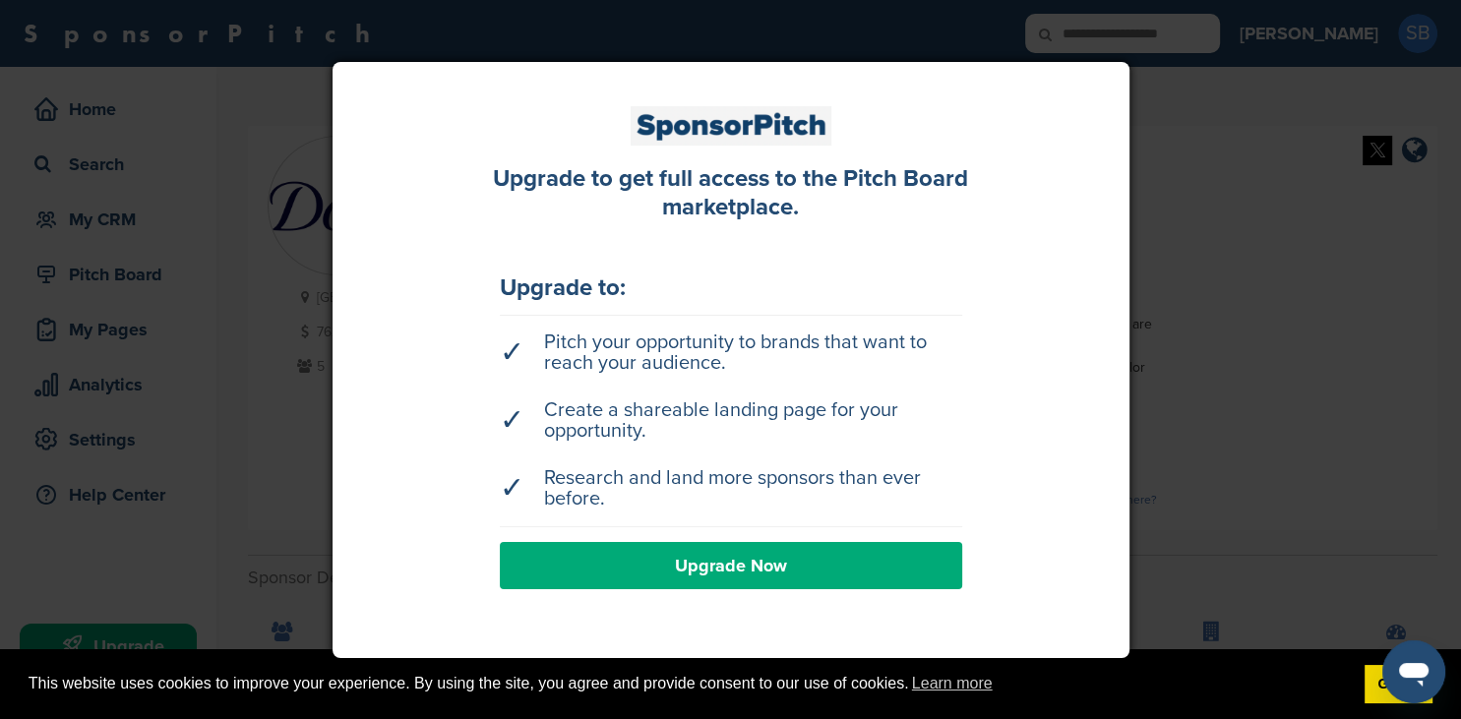
click at [769, 573] on link "Upgrade Now" at bounding box center [731, 565] width 462 height 47
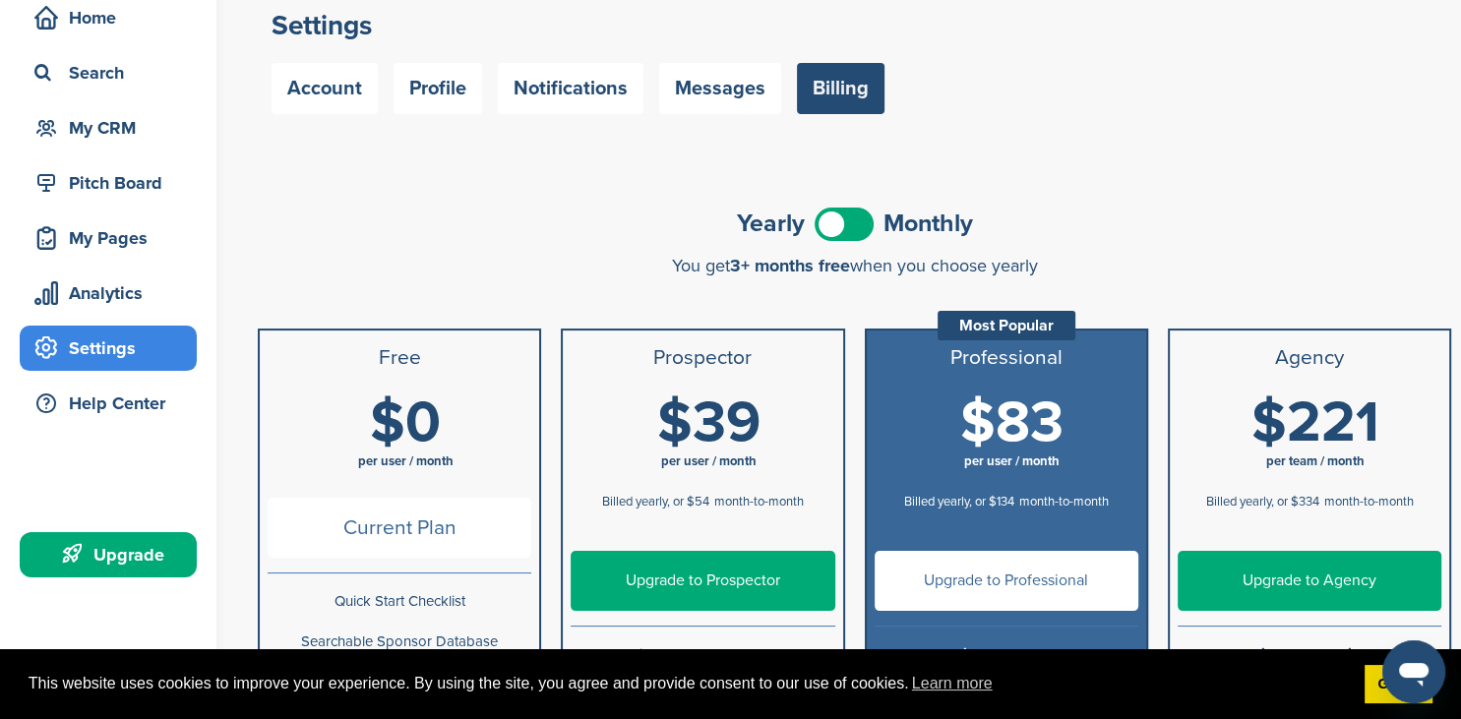
scroll to position [102, 0]
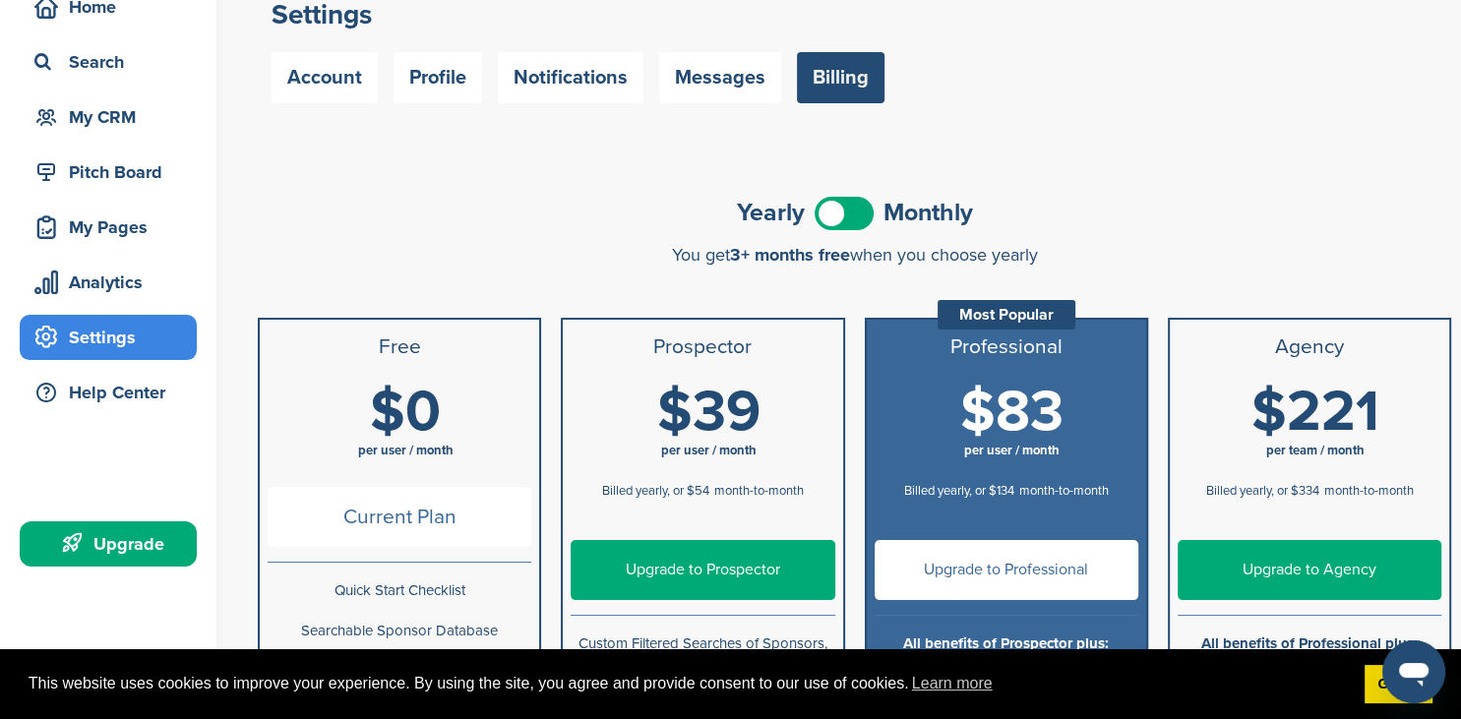
click at [861, 215] on span at bounding box center [843, 213] width 59 height 33
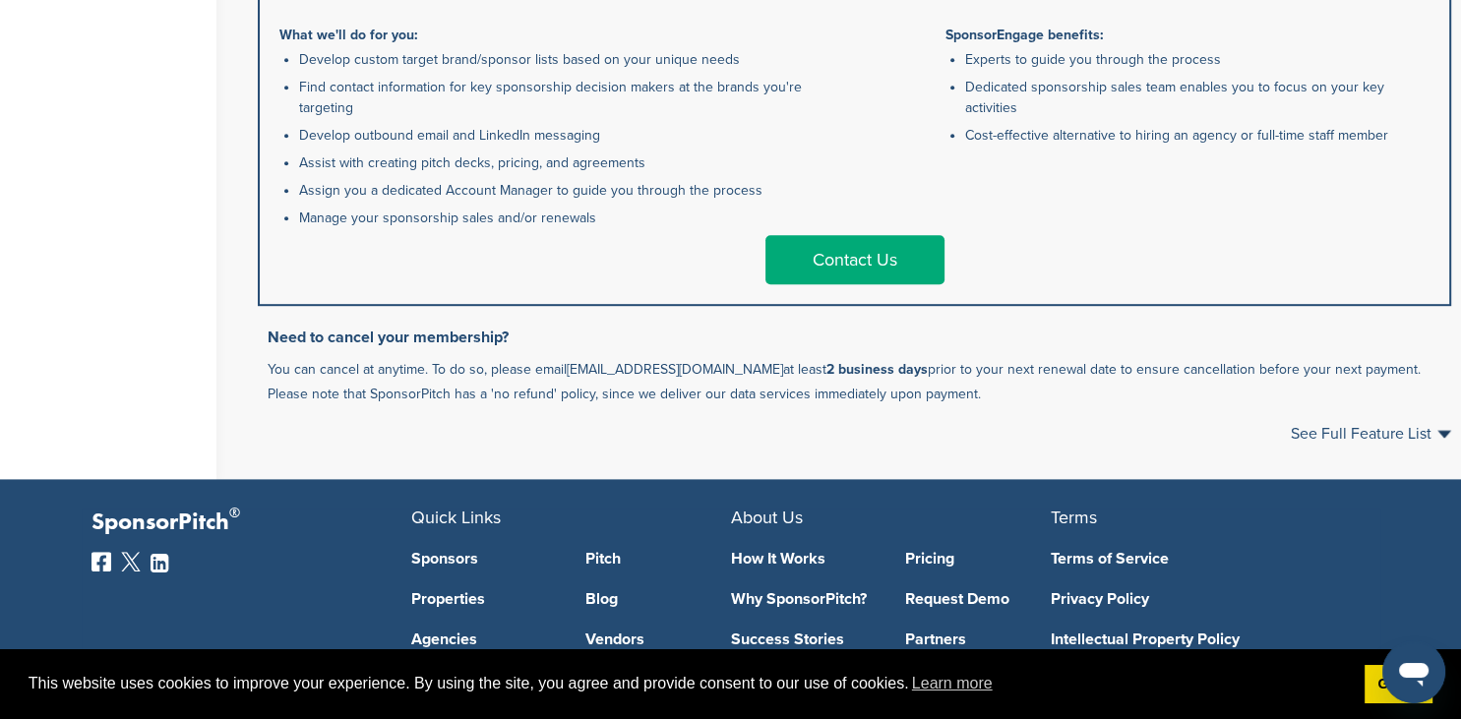
scroll to position [0, 0]
